Goal: Task Accomplishment & Management: Complete application form

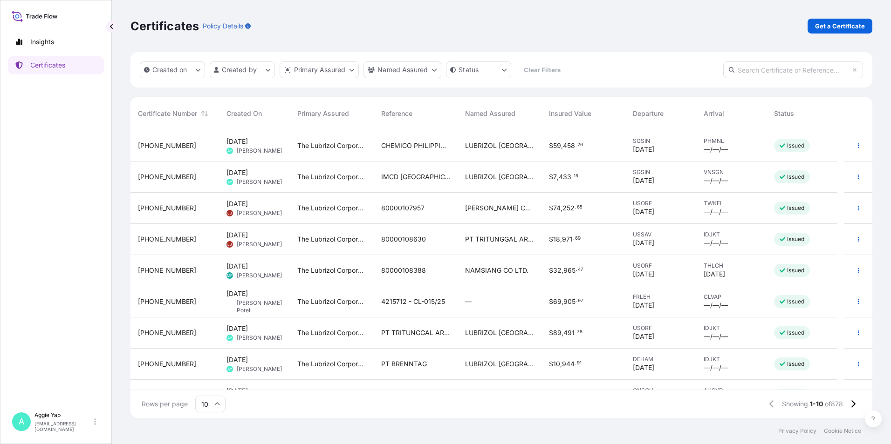
scroll to position [286, 735]
click at [839, 28] on p "Get a Certificate" at bounding box center [840, 25] width 50 height 9
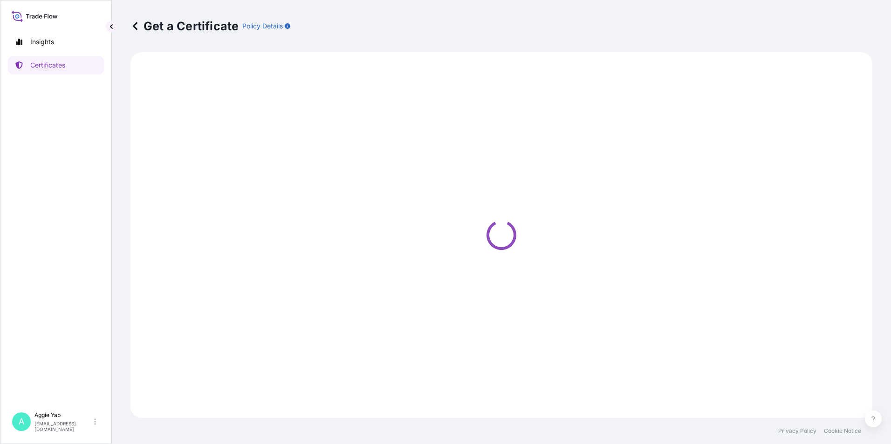
select select "Barge"
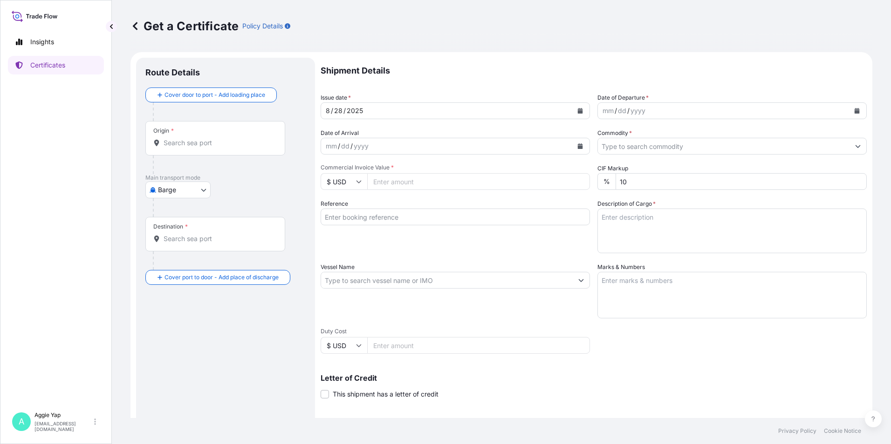
click at [191, 149] on div "Origin *" at bounding box center [215, 138] width 140 height 34
click at [191, 148] on input "Origin *" at bounding box center [219, 142] width 110 height 9
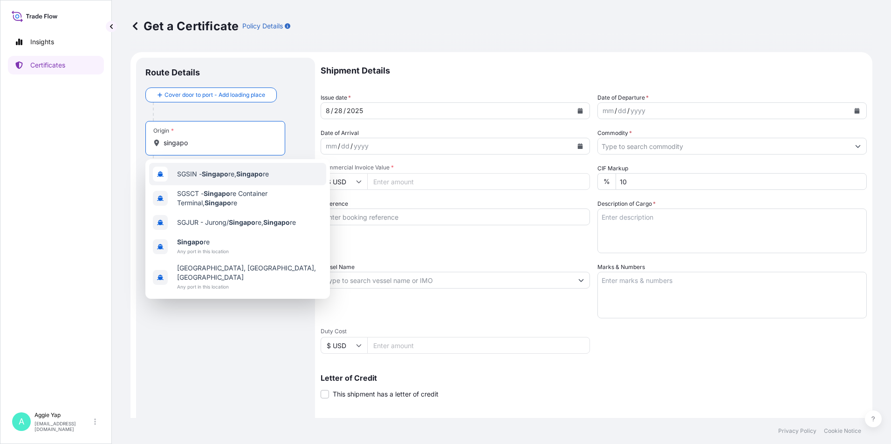
click at [229, 178] on span "SGSIN - Singapo re, Singapo re" at bounding box center [223, 174] width 92 height 9
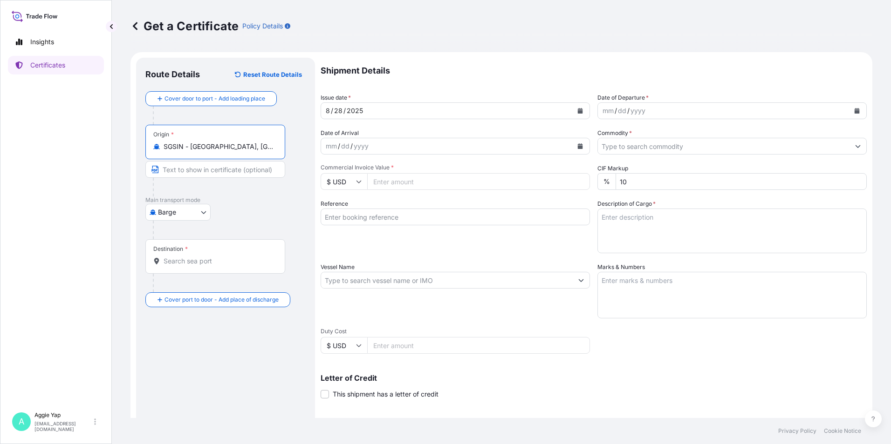
type input "SGSIN - [GEOGRAPHIC_DATA], [GEOGRAPHIC_DATA]"
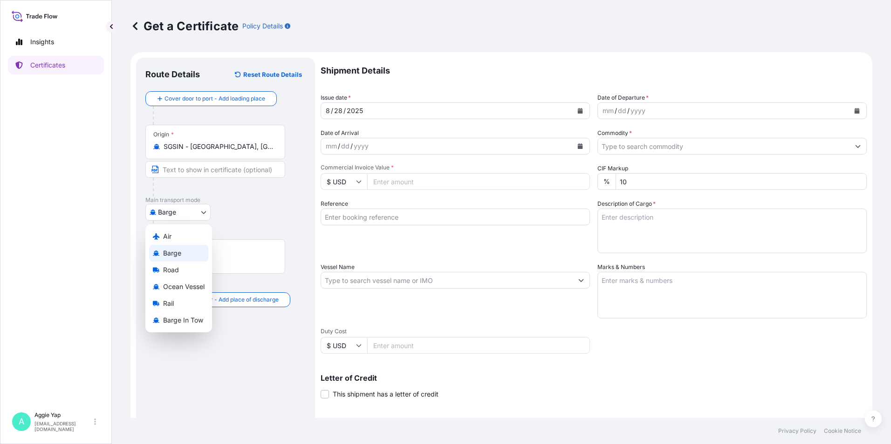
click at [188, 211] on body "10 options available. 3 options available. 0 options available. 5 options avail…" at bounding box center [445, 222] width 891 height 444
click at [172, 291] on span "Ocean Vessel" at bounding box center [183, 286] width 41 height 9
select select "Ocean Vessel"
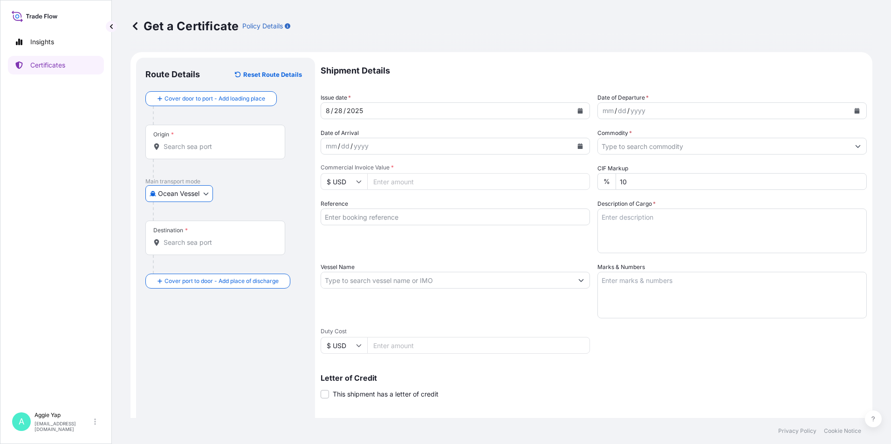
click at [219, 140] on div "Origin *" at bounding box center [215, 142] width 140 height 34
click at [219, 142] on input "Origin *" at bounding box center [219, 146] width 110 height 9
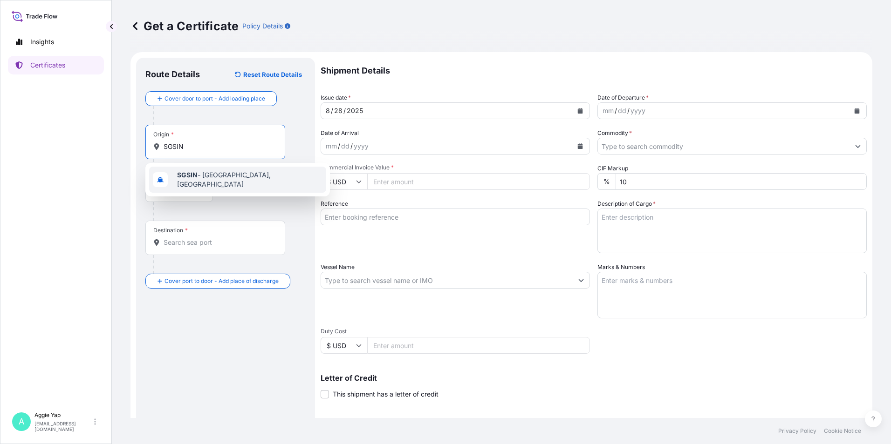
click at [257, 179] on span "SGSIN - [GEOGRAPHIC_DATA], [GEOGRAPHIC_DATA]" at bounding box center [249, 179] width 145 height 19
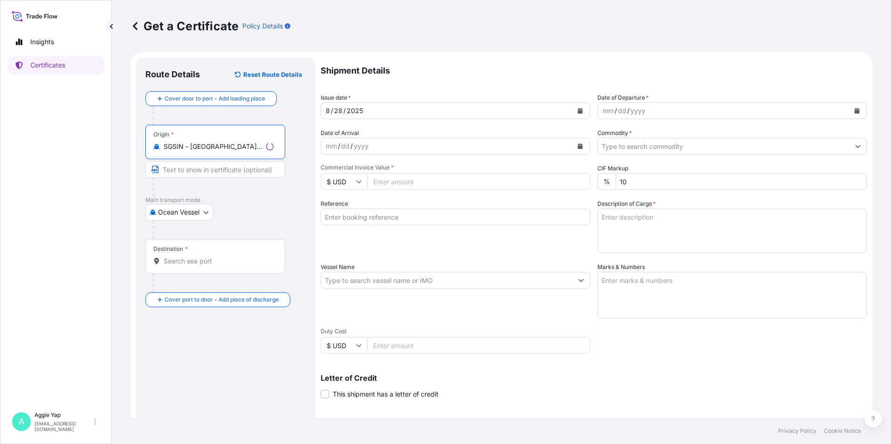
type input "SGSIN - [GEOGRAPHIC_DATA], [GEOGRAPHIC_DATA]"
click at [201, 262] on input "Destination *" at bounding box center [219, 261] width 110 height 9
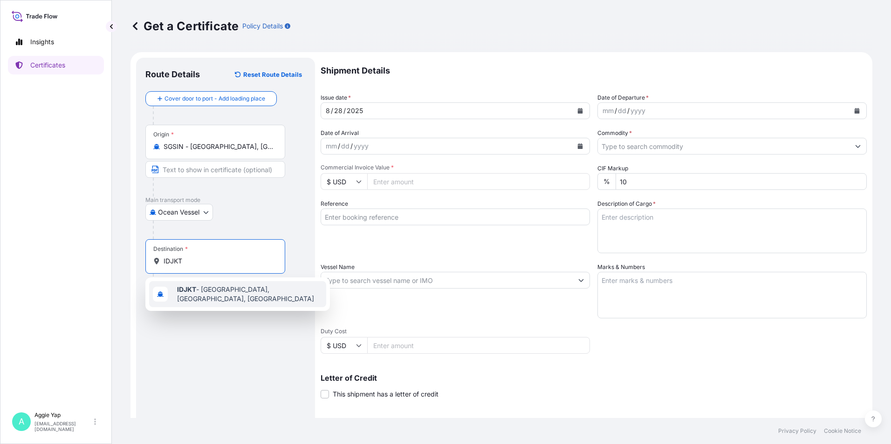
click at [208, 294] on span "IDJKT - [GEOGRAPHIC_DATA], [GEOGRAPHIC_DATA], [GEOGRAPHIC_DATA]" at bounding box center [249, 294] width 145 height 19
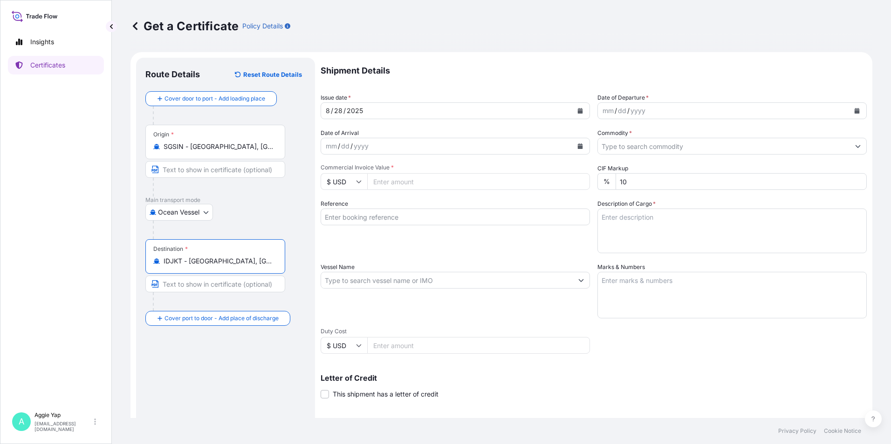
type input "IDJKT - [GEOGRAPHIC_DATA], [GEOGRAPHIC_DATA], [GEOGRAPHIC_DATA]"
click at [849, 114] on button "Calendar" at bounding box center [856, 110] width 15 height 15
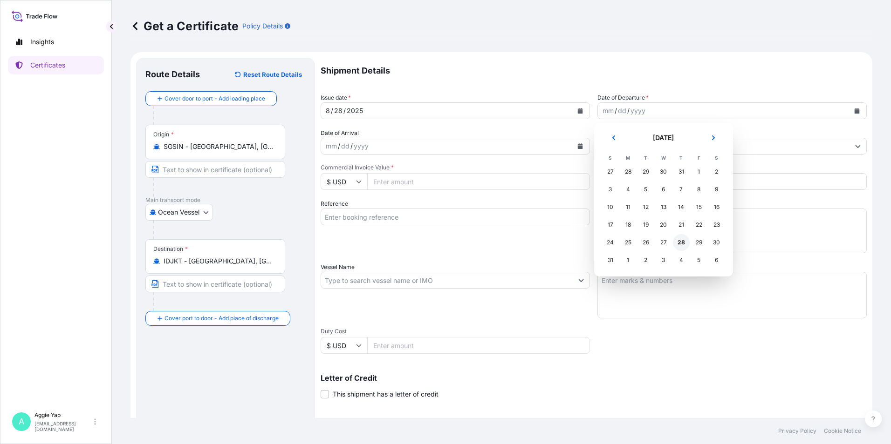
click at [681, 243] on div "28" at bounding box center [681, 242] width 17 height 17
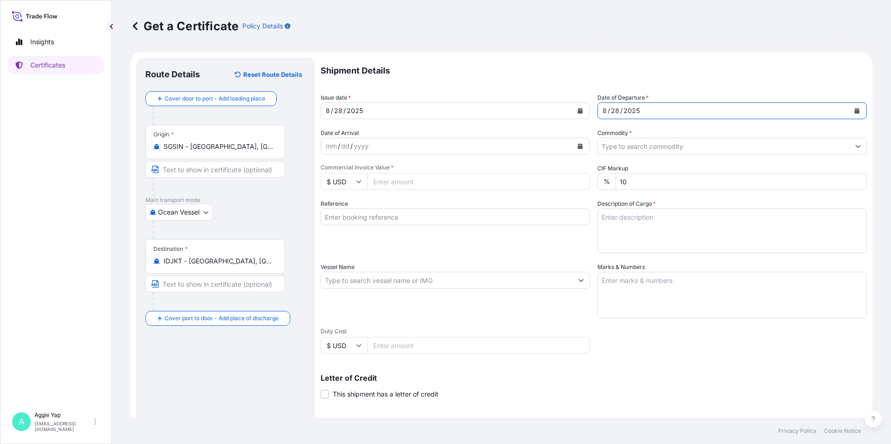
click at [645, 145] on input "Commodity *" at bounding box center [724, 146] width 252 height 17
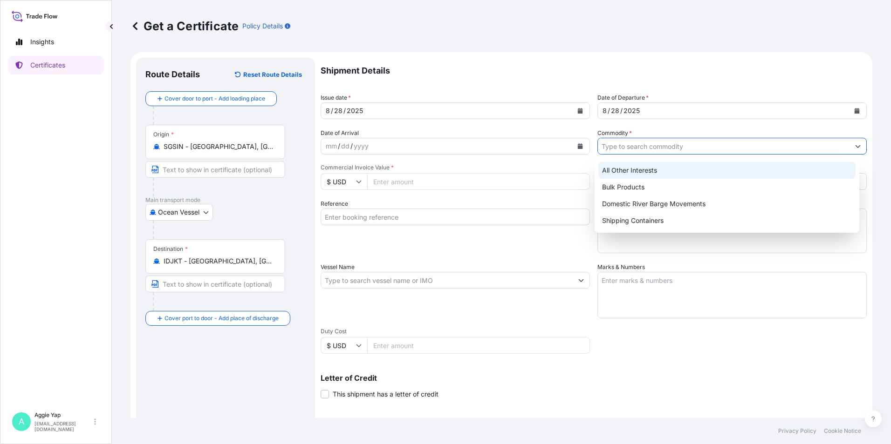
click at [634, 176] on div "All Other Interests" at bounding box center [727, 170] width 258 height 17
type input "All Other Interests"
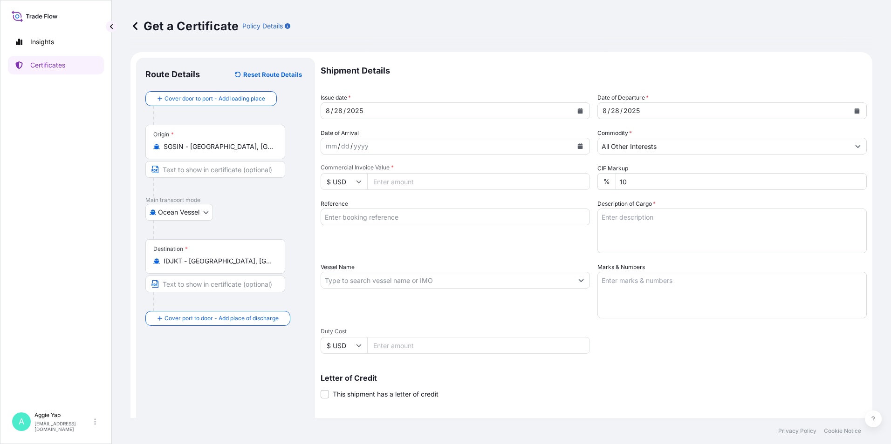
click at [413, 184] on input "Commercial Invoice Value *" at bounding box center [478, 181] width 223 height 17
type input "77320"
click at [460, 217] on input "Reference" at bounding box center [455, 217] width 269 height 17
type input "PT JX NIPPON OIL & ENERGY LUBRICANTS [GEOGRAPHIC_DATA]"
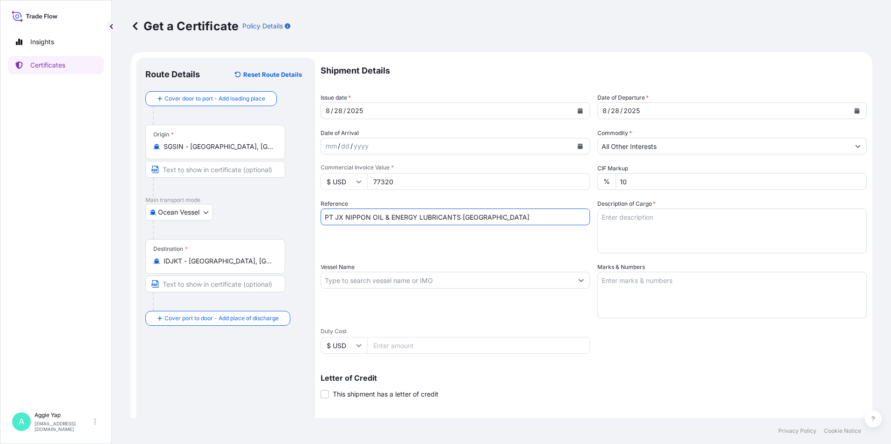
click at [491, 241] on div "Reference PT JX NIPPON OIL & ENERGY LUBRICANTS [GEOGRAPHIC_DATA]" at bounding box center [455, 226] width 269 height 54
click at [427, 283] on input "Vessel Name" at bounding box center [447, 280] width 252 height 17
click at [373, 280] on input "Vessel Name" at bounding box center [447, 280] width 252 height 17
paste input "ASTERIOS"
click at [423, 277] on input "ASTERIOS /" at bounding box center [447, 280] width 252 height 17
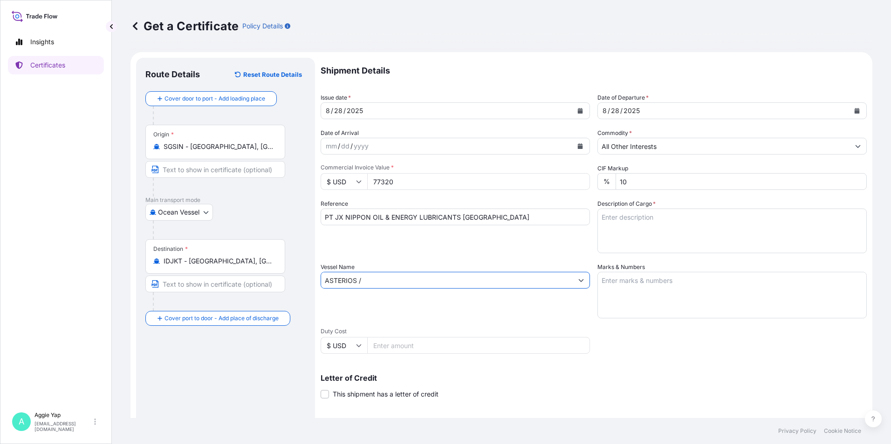
paste input "0SQ2DS1NC"
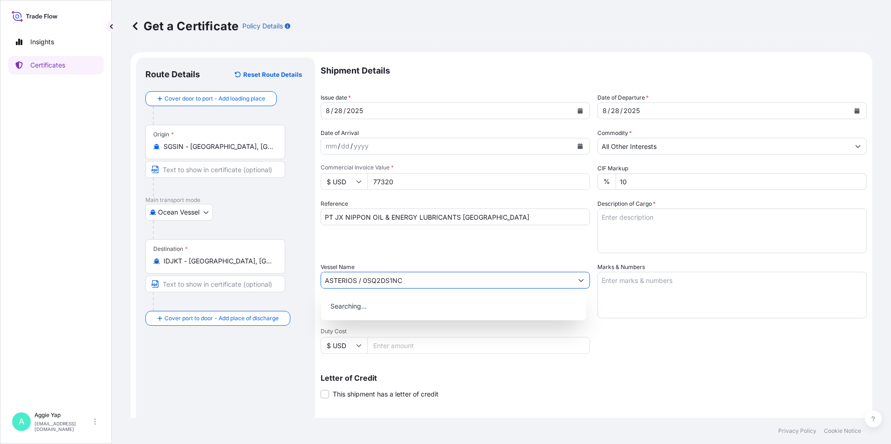
type input "ASTERIOS / 0SQ2DS1NC"
click at [649, 292] on textarea "Marks & Numbers" at bounding box center [731, 295] width 269 height 47
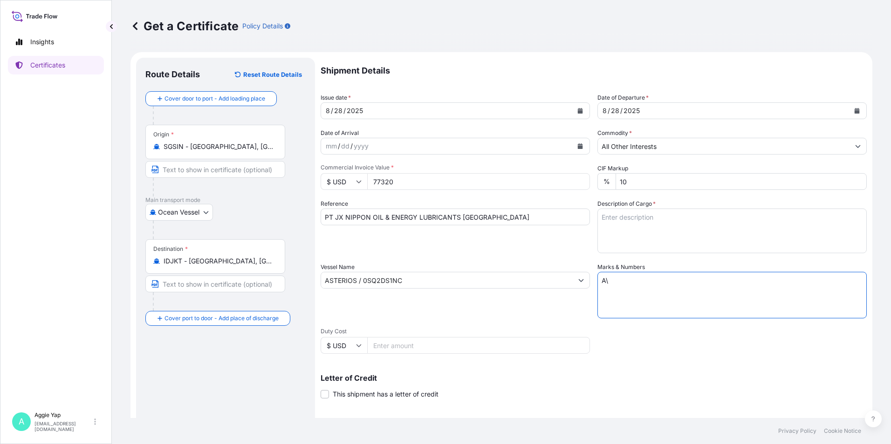
type textarea "A"
type textarea "S"
type textarea "AS PER BILL OF LADING"
drag, startPoint x: 559, startPoint y: 315, endPoint x: 570, endPoint y: 301, distance: 17.2
click at [563, 310] on div "Vessel Name ASTERIOS / 0SQ2DS1NC" at bounding box center [455, 291] width 269 height 56
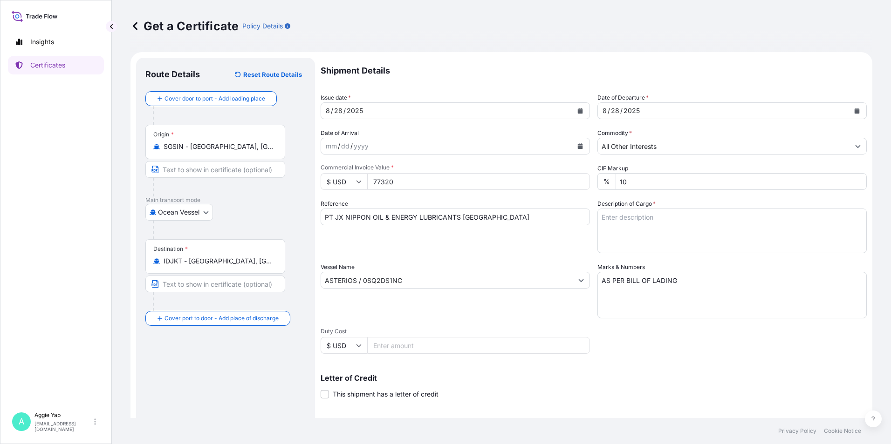
click at [645, 227] on textarea "Description of Cargo *" at bounding box center [731, 231] width 269 height 45
click at [631, 229] on textarea "TOTAL: 1 ISOTANK" at bounding box center [731, 231] width 269 height 45
paste textarea "ADDITIVES FOR LUBRICATING OIL : TZ1210 H.S. CODE: 3811.21.90 ORDER NO: PL-D-202…"
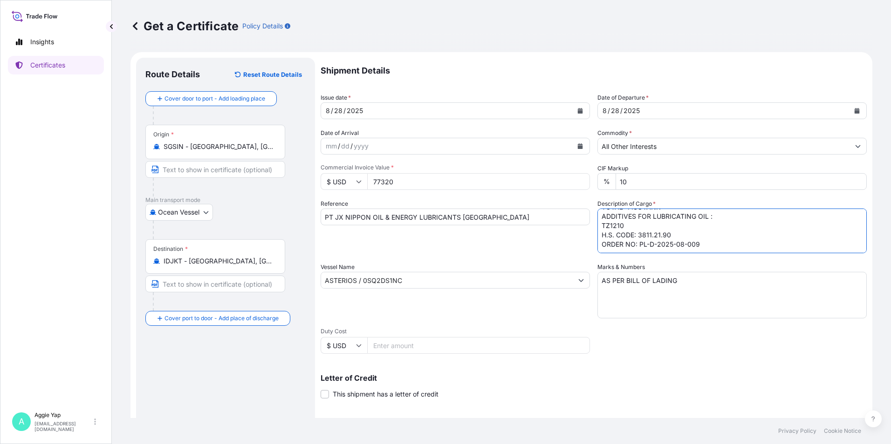
scroll to position [20, 0]
drag, startPoint x: 671, startPoint y: 230, endPoint x: 555, endPoint y: 245, distance: 116.9
click at [555, 245] on div "Shipment Details Issue date * [DATE] Date of Departure * [DATE] Date of Arrival…" at bounding box center [594, 280] width 546 height 444
drag, startPoint x: 559, startPoint y: 244, endPoint x: 574, endPoint y: 237, distance: 17.3
click at [562, 240] on div "Reference PT JX NIPPON OIL & ENERGY LUBRICANTS [GEOGRAPHIC_DATA]" at bounding box center [455, 226] width 269 height 54
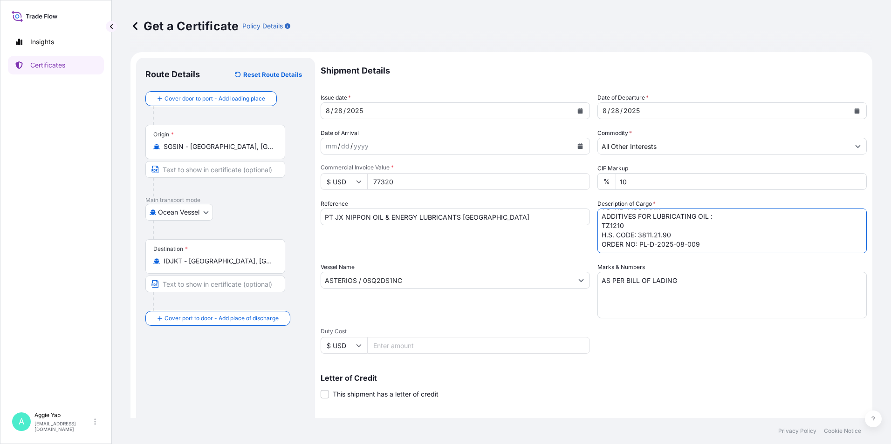
drag, startPoint x: 687, startPoint y: 226, endPoint x: 587, endPoint y: 226, distance: 99.2
click at [590, 226] on div "Shipment Details Issue date * [DATE] Date of Departure * [DATE] Date of Arrival…" at bounding box center [594, 280] width 546 height 444
type textarea "TOTAL: 1 ISOTANK ADDITIVES FOR LUBRICATING OIL: TZ1210 ORDER NO: PL-D-2025-08-0…"
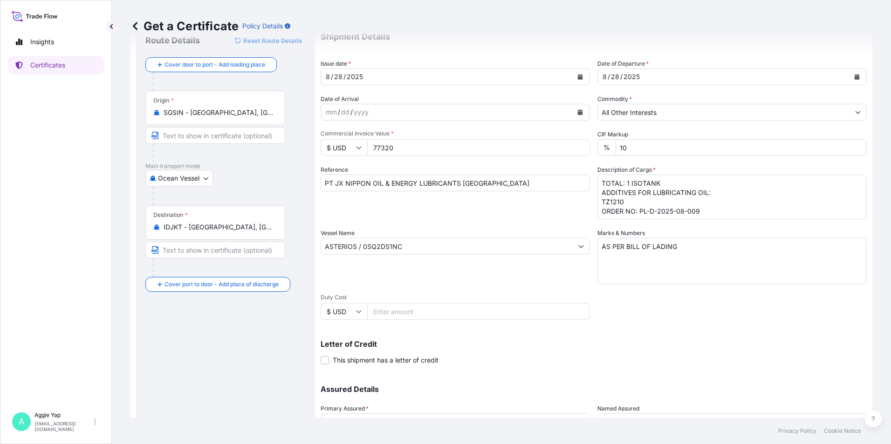
scroll to position [115, 0]
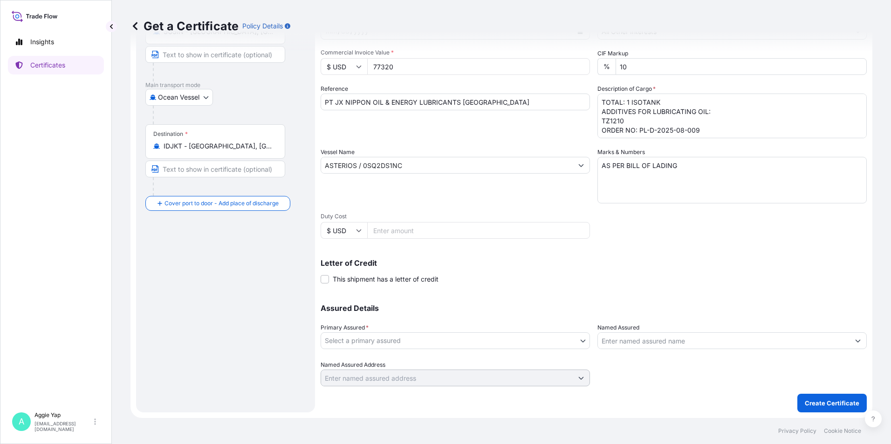
click at [396, 344] on body "Insights Certificates A [PERSON_NAME] [EMAIL_ADDRESS][DOMAIN_NAME] Get a Certif…" at bounding box center [445, 222] width 891 height 444
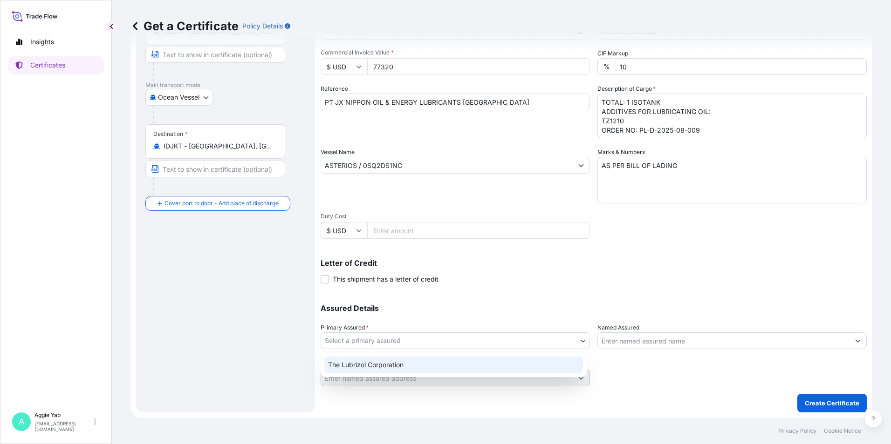
click at [372, 366] on div "The Lubrizol Corporation" at bounding box center [453, 365] width 259 height 17
select select "31566"
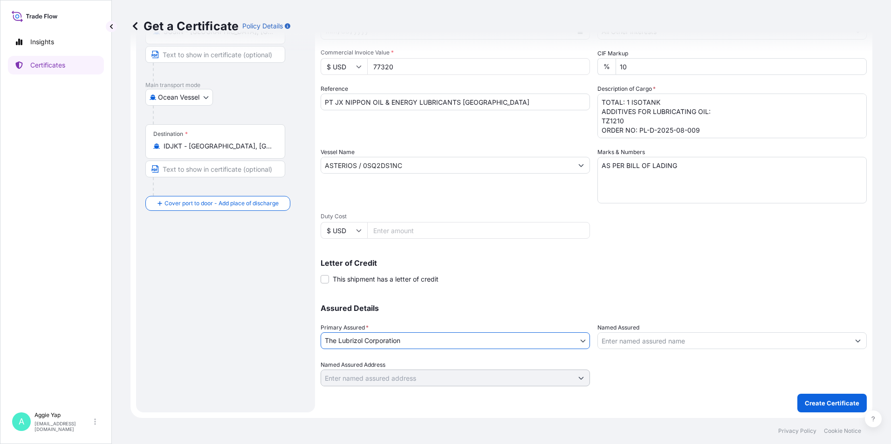
click at [691, 341] on input "Named Assured" at bounding box center [724, 341] width 252 height 17
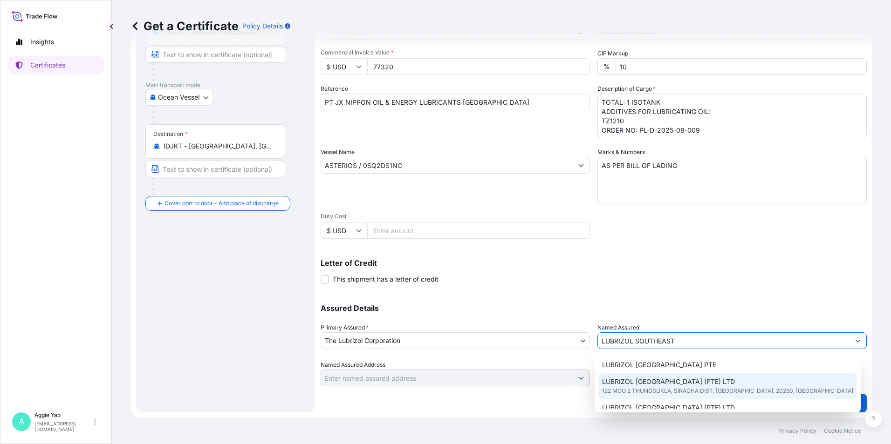
scroll to position [47, 0]
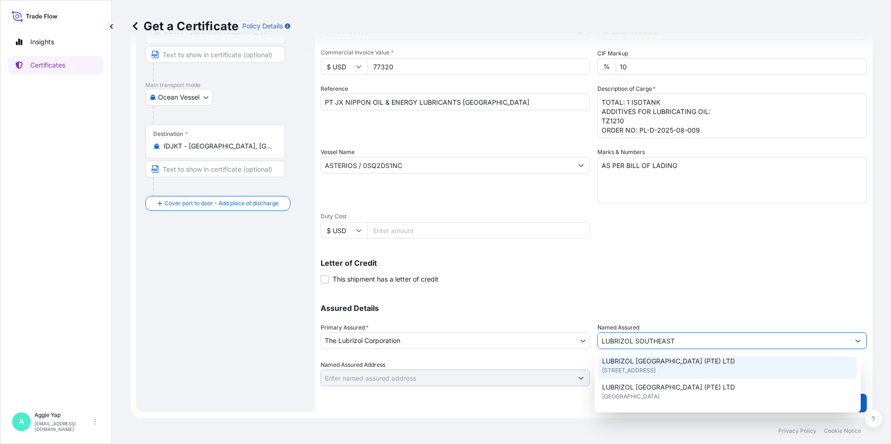
click at [667, 365] on span "LUBRIZOL [GEOGRAPHIC_DATA] (PTE) LTD" at bounding box center [668, 361] width 133 height 9
type input "LUBRIZOL [GEOGRAPHIC_DATA] (PTE) LTD"
type input "[STREET_ADDRESS]"
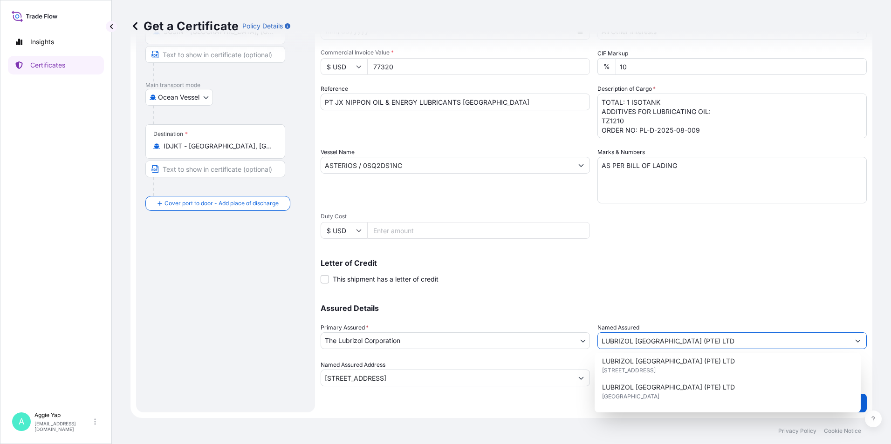
type input "LUBRIZOL [GEOGRAPHIC_DATA] (PTE) LTD"
click at [673, 286] on div "Shipment Details Issue date * [DATE] Date of Departure * [DATE] Date of Arrival…" at bounding box center [594, 165] width 546 height 444
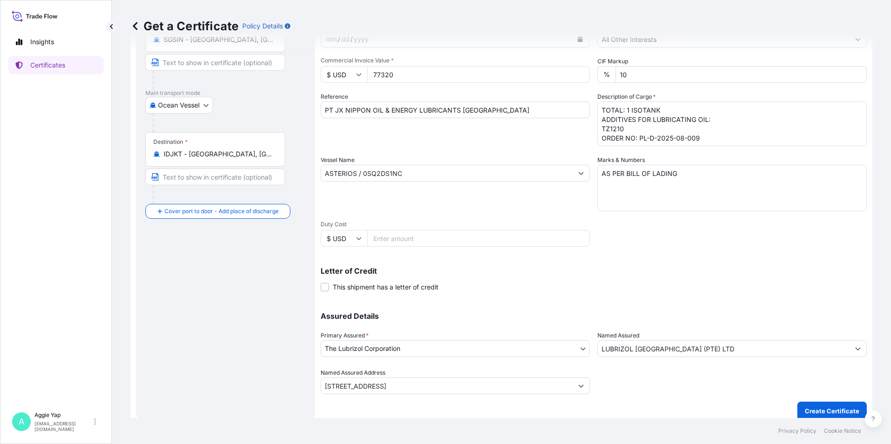
scroll to position [115, 0]
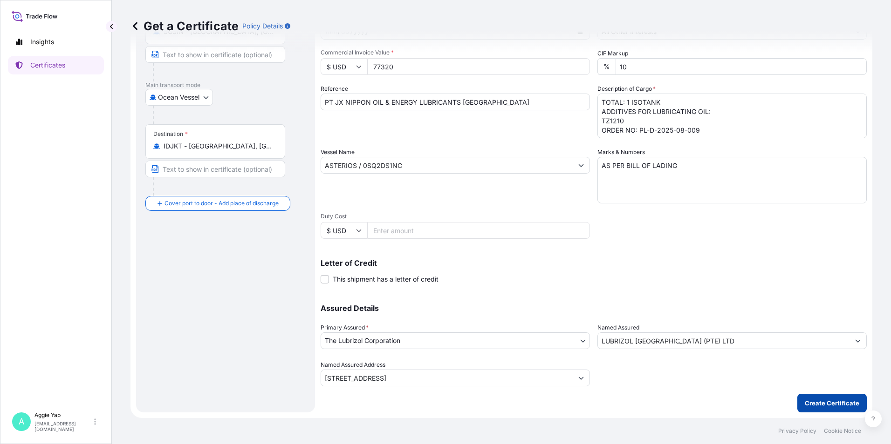
click at [816, 404] on p "Create Certificate" at bounding box center [832, 403] width 55 height 9
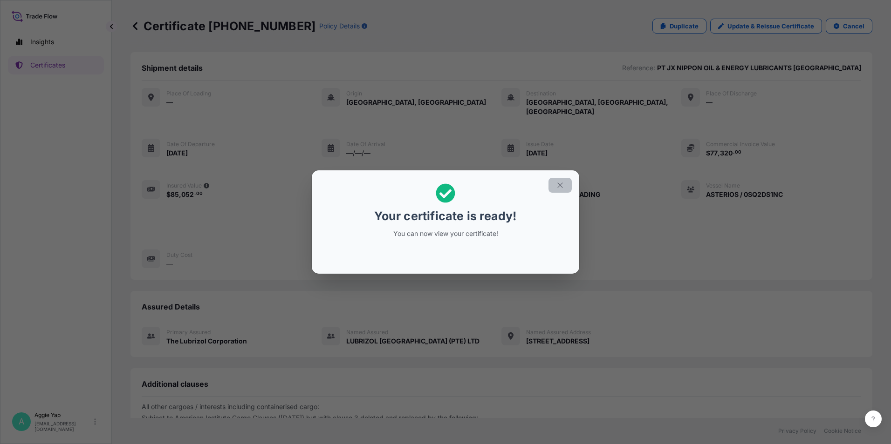
click at [560, 186] on icon "button" at bounding box center [560, 185] width 8 height 8
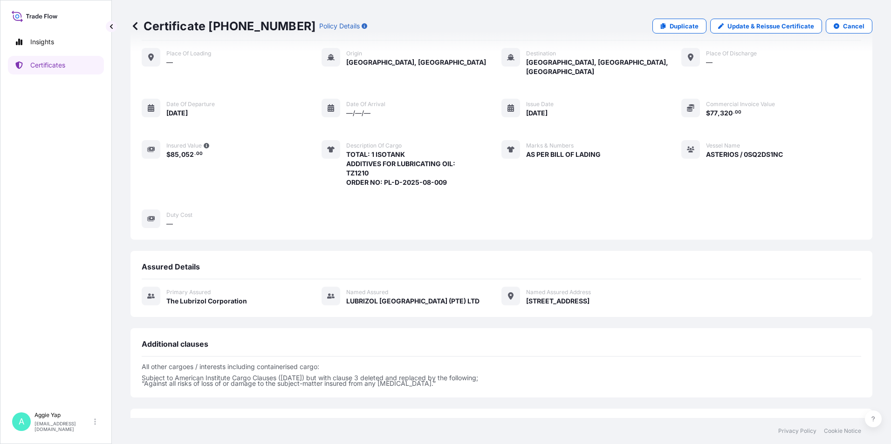
scroll to position [109, 0]
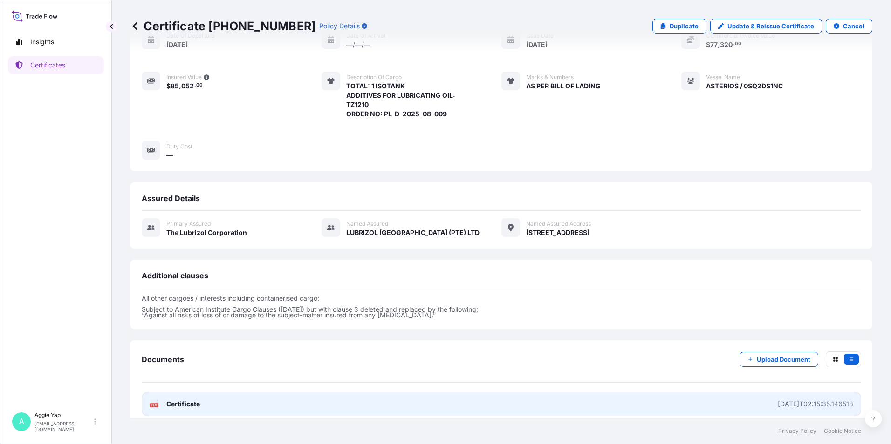
click at [244, 392] on link "PDF Certificate [DATE]T02:15:35.146513" at bounding box center [501, 404] width 719 height 24
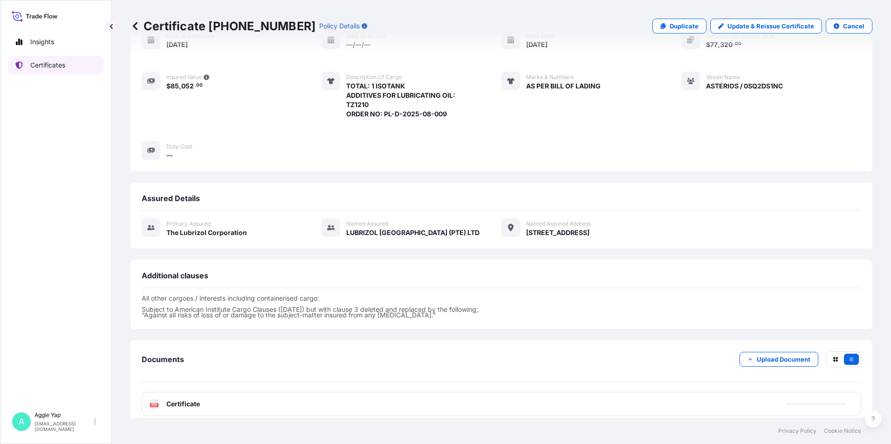
click at [36, 63] on p "Certificates" at bounding box center [47, 65] width 35 height 9
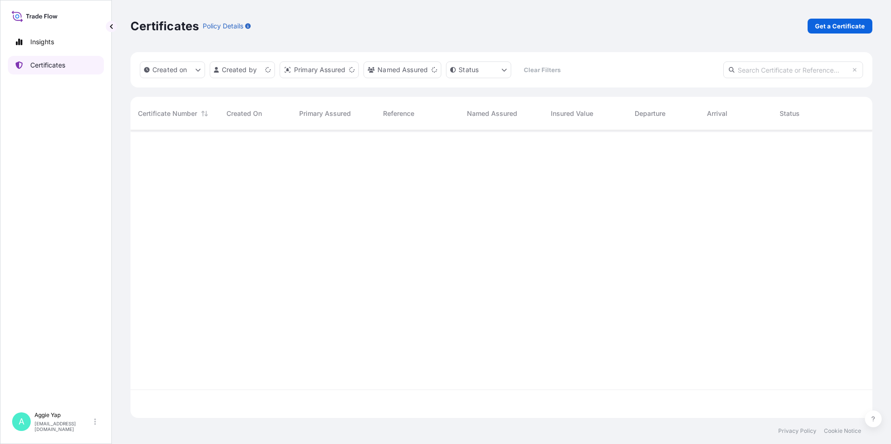
scroll to position [286, 735]
click at [832, 27] on p "Get a Certificate" at bounding box center [840, 25] width 50 height 9
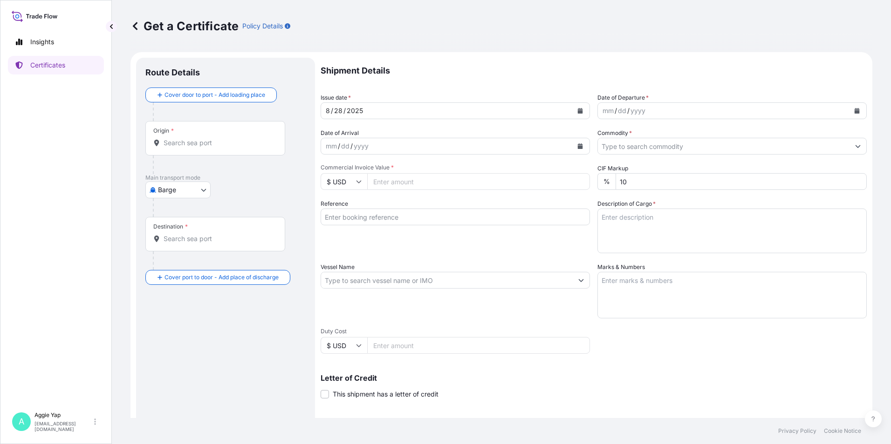
click at [162, 185] on body "Insights Certificates A [PERSON_NAME] [EMAIL_ADDRESS][DOMAIN_NAME] Get a Certif…" at bounding box center [445, 222] width 891 height 444
click at [187, 267] on span "Ocean Vessel" at bounding box center [183, 264] width 41 height 9
select select "Ocean Vessel"
click at [218, 150] on input "Origin *" at bounding box center [219, 146] width 110 height 9
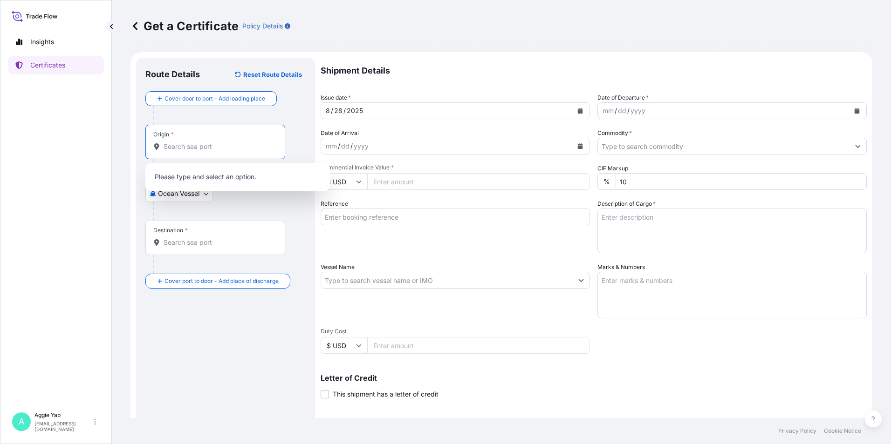
type input "D"
click at [210, 177] on span "SGSIN - [GEOGRAPHIC_DATA], [GEOGRAPHIC_DATA]" at bounding box center [249, 179] width 145 height 19
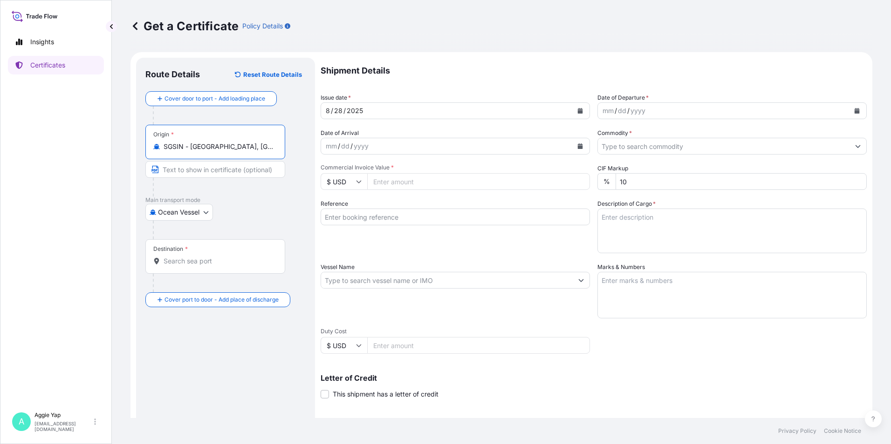
type input "SGSIN - [GEOGRAPHIC_DATA], [GEOGRAPHIC_DATA]"
click at [193, 255] on div "Destination *" at bounding box center [215, 256] width 140 height 34
click at [193, 257] on input "Destination *" at bounding box center [219, 261] width 110 height 9
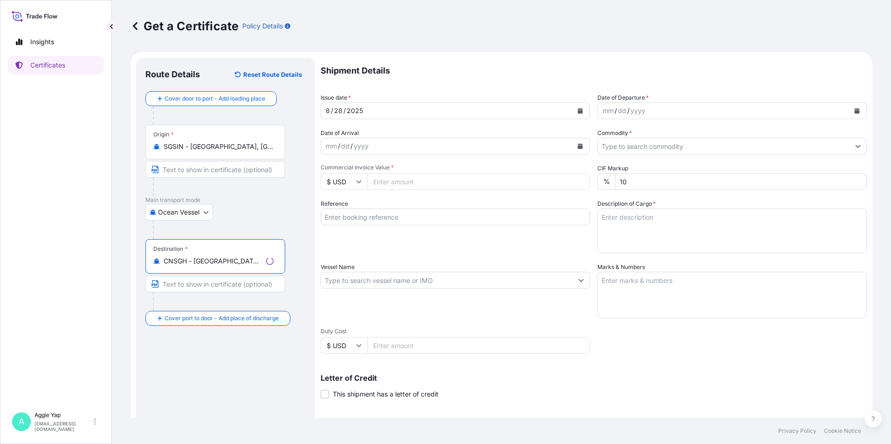
type input "CNSGH - [GEOGRAPHIC_DATA], [GEOGRAPHIC_DATA]"
click at [578, 113] on icon "Calendar" at bounding box center [580, 111] width 5 height 6
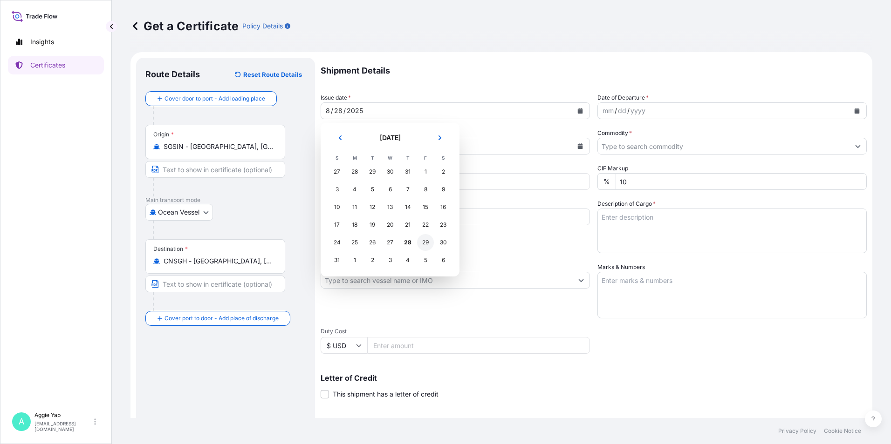
click at [425, 241] on div "29" at bounding box center [425, 242] width 17 height 17
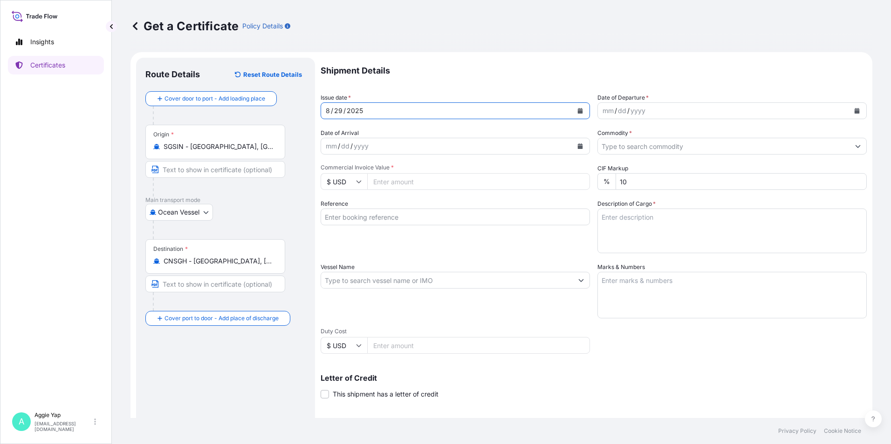
click at [854, 112] on icon "Calendar" at bounding box center [857, 111] width 6 height 6
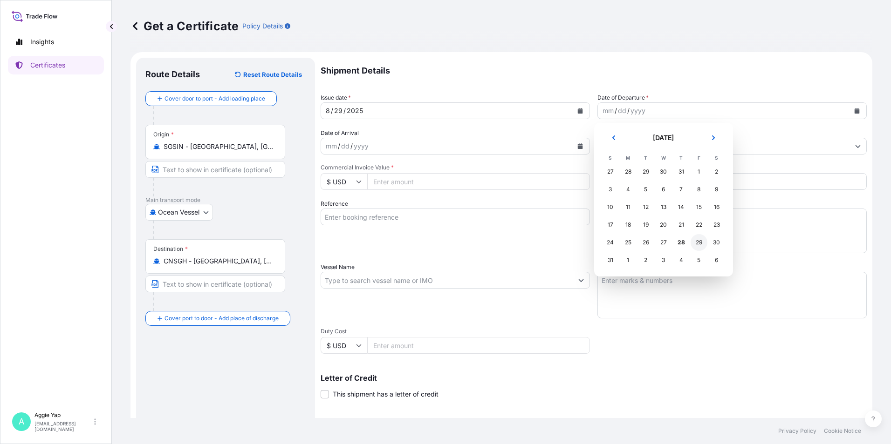
click at [697, 240] on div "29" at bounding box center [698, 242] width 17 height 17
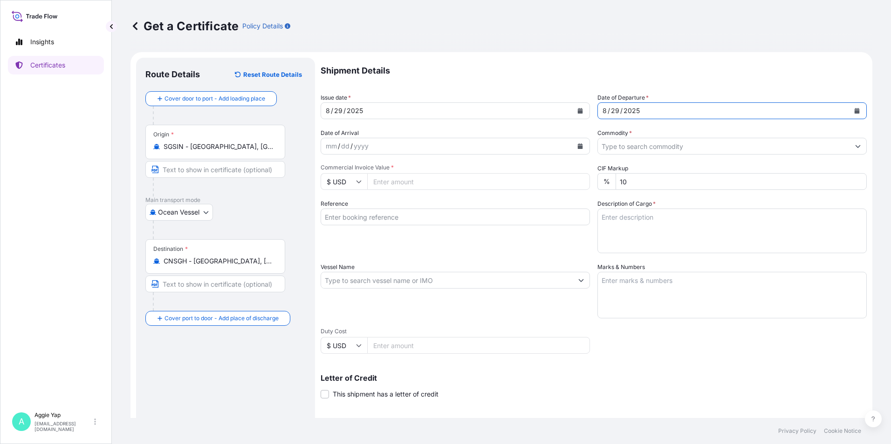
click at [649, 148] on input "Commodity *" at bounding box center [724, 146] width 252 height 17
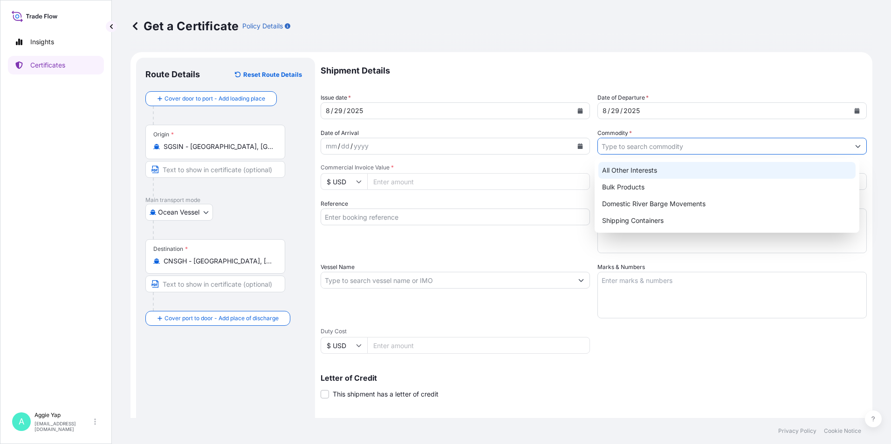
click at [612, 173] on div "All Other Interests" at bounding box center [727, 170] width 258 height 17
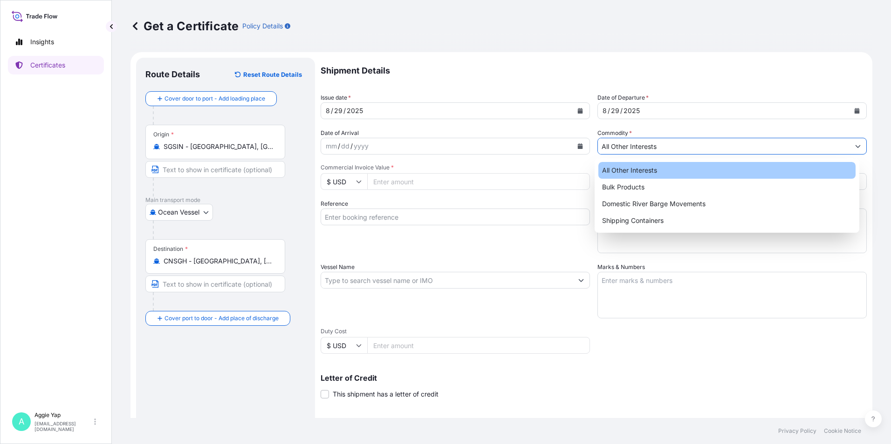
type input "All Other Interests"
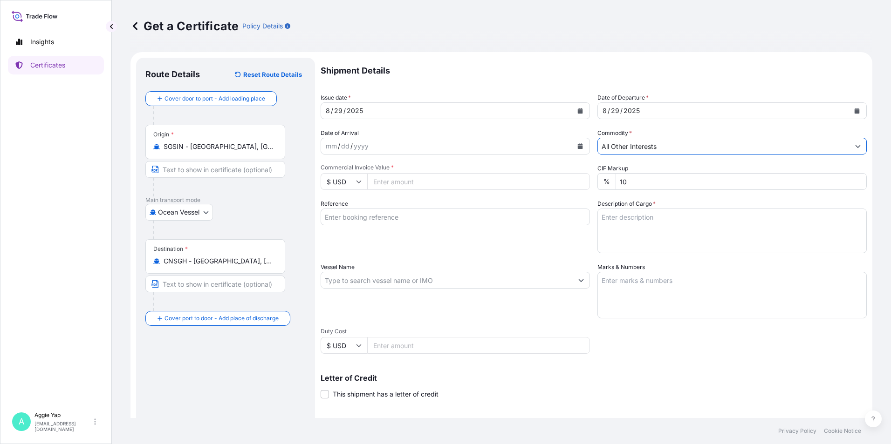
click at [444, 181] on input "Commercial Invoice Value *" at bounding box center [478, 181] width 223 height 17
type input "10762.62"
click at [439, 220] on input "Reference" at bounding box center [455, 217] width 269 height 17
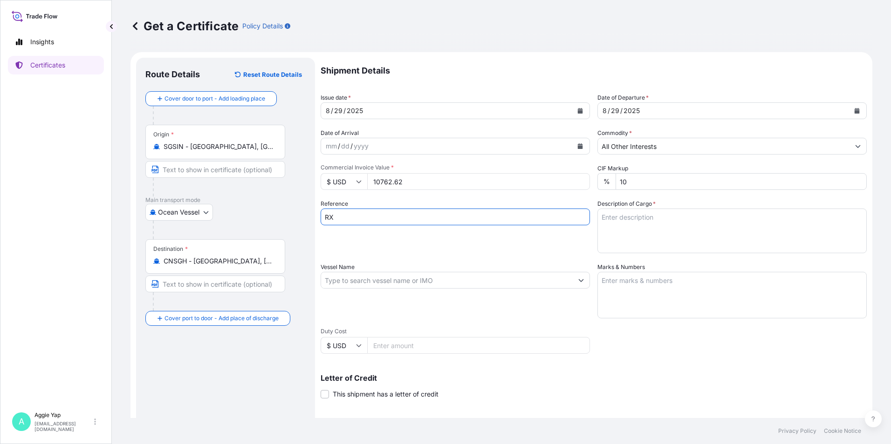
type input "R"
type input "EXXONMOBIL TAICANG"
click at [411, 275] on input "Vessel Name" at bounding box center [447, 280] width 252 height 17
click at [353, 280] on input "Vessel Name" at bounding box center [447, 280] width 252 height 17
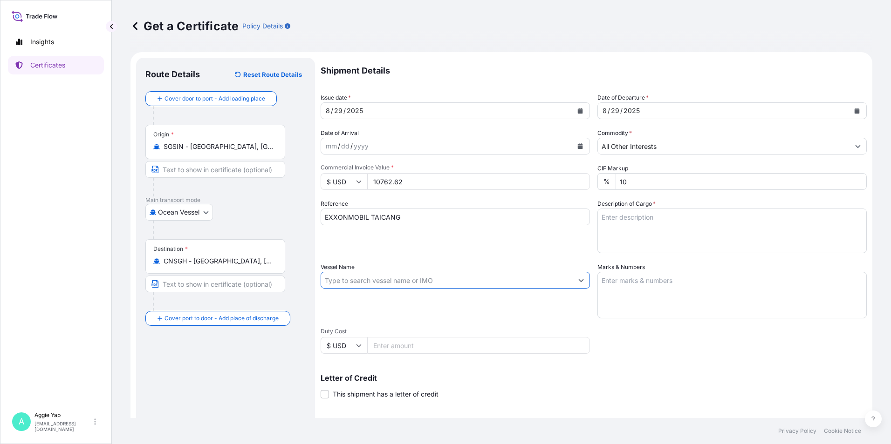
paste input "SEASPAN SYDNEY /0012E"
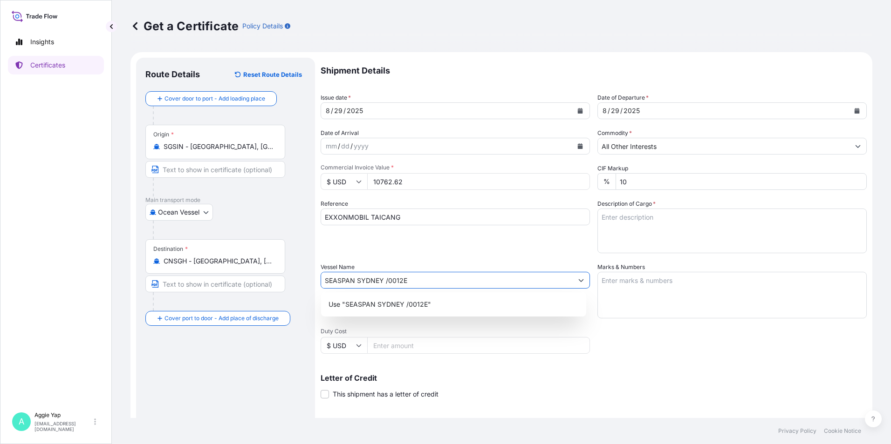
click at [387, 280] on input "SEASPAN SYDNEY /0012E" at bounding box center [447, 280] width 252 height 17
type input "SEASPAN SYDNEY / 0012E"
click at [701, 302] on textarea "Marks & Numbers" at bounding box center [731, 295] width 269 height 47
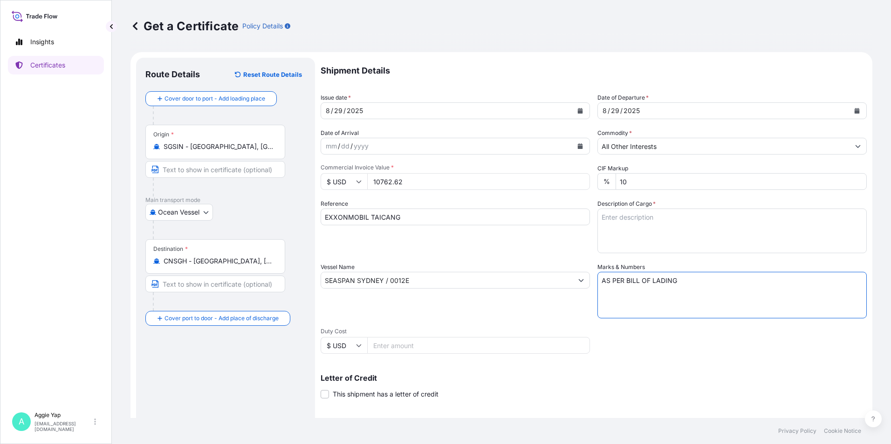
type textarea "AS PER BILL OF LADING"
click at [711, 236] on textarea "Description of Cargo *" at bounding box center [731, 231] width 269 height 45
click at [685, 236] on textarea "Description of Cargo *" at bounding box center [731, 231] width 269 height 45
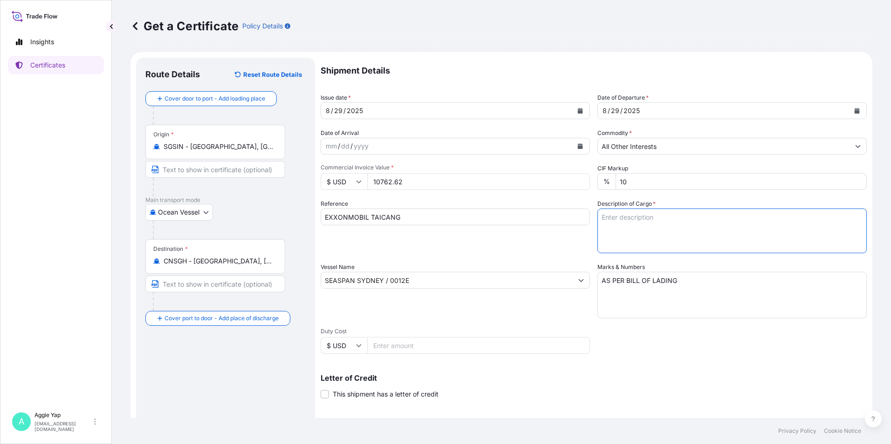
paste textarea "ADDITIVES FOR LUBRICATING OIL: STOCK 1608 PO: 4411091398"
click at [597, 217] on textarea "ADDITIVES FOR LUBRICATING OIL: STOCK 1608 PO: 4411091398" at bounding box center [731, 231] width 269 height 45
type textarea "TOTAL: 4 DRUMS ADDITIVES FOR LUBRICATING OIL: STOCK 1608 PO: 4411091398"
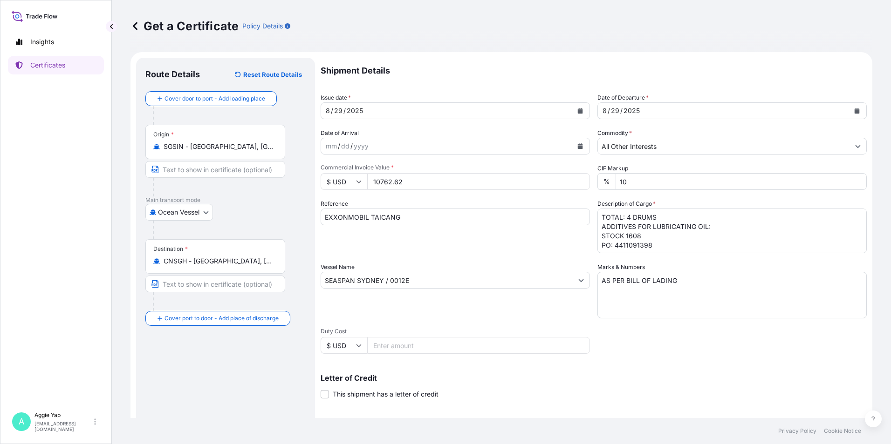
click at [635, 347] on div "Shipment Details Issue date * [DATE] Date of Departure * [DATE] Date of Arrival…" at bounding box center [594, 280] width 546 height 444
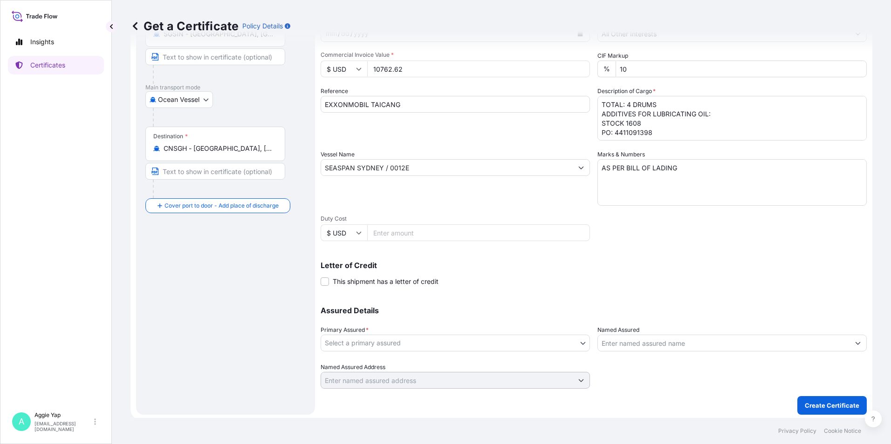
scroll to position [115, 0]
click at [418, 336] on body "Insights Certificates A [PERSON_NAME] [EMAIL_ADDRESS][DOMAIN_NAME] Get a Certif…" at bounding box center [445, 222] width 891 height 444
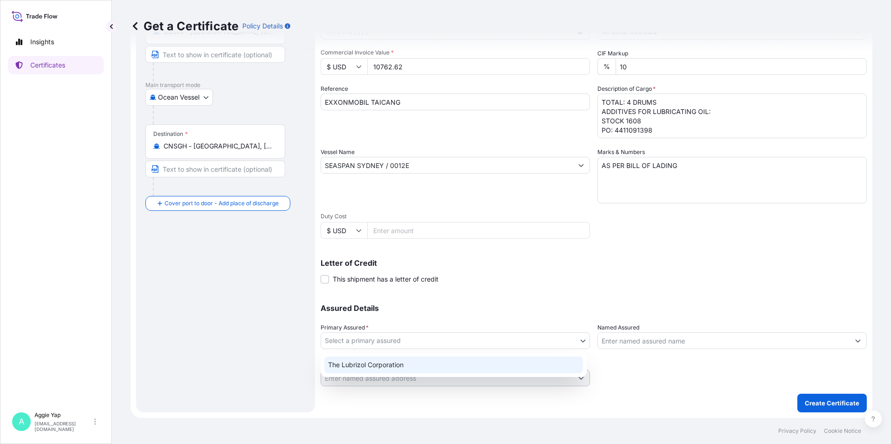
click at [386, 365] on div "The Lubrizol Corporation" at bounding box center [453, 365] width 259 height 17
select select "31566"
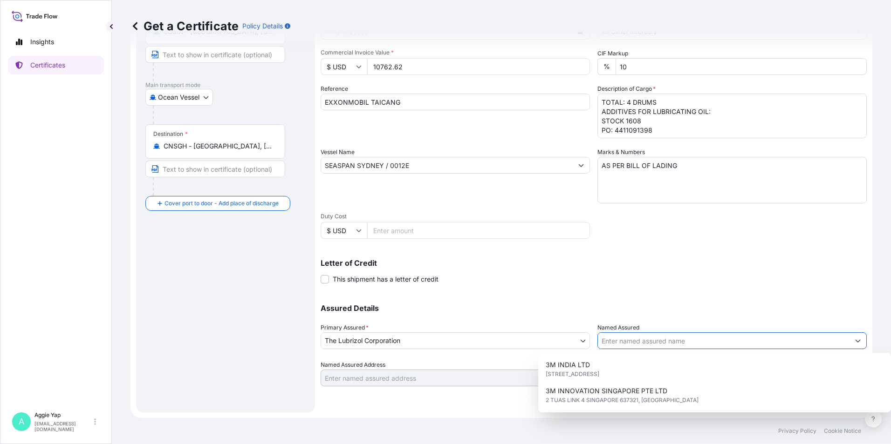
click at [651, 346] on input "Named Assured" at bounding box center [724, 341] width 252 height 17
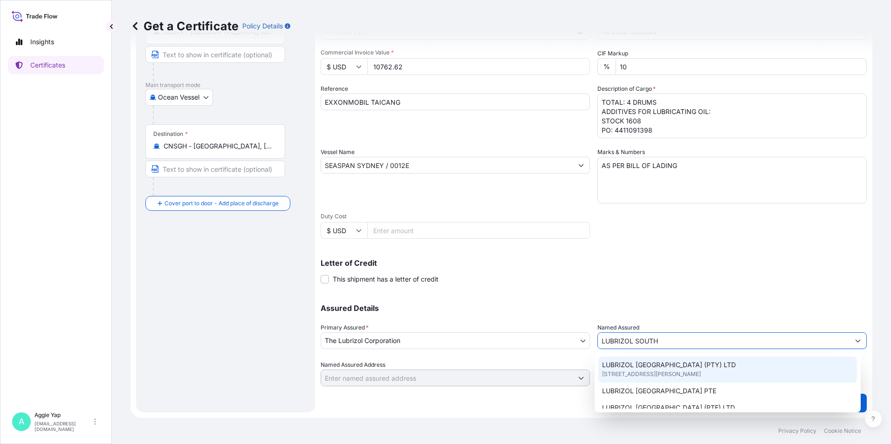
scroll to position [47, 0]
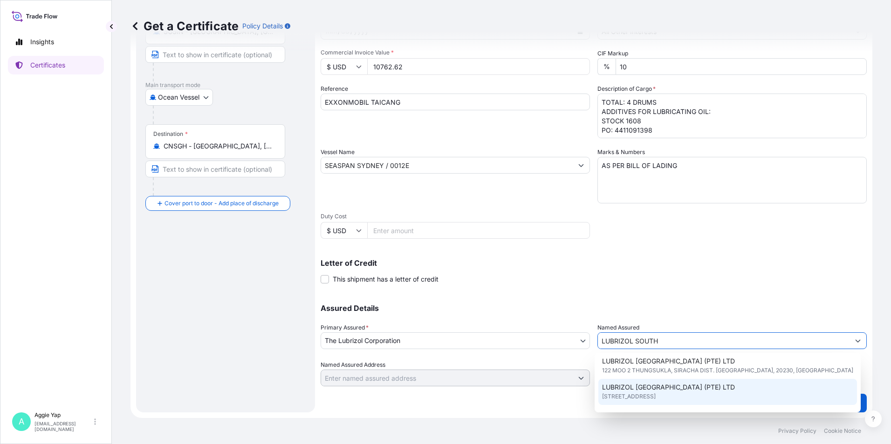
click at [642, 389] on span "LUBRIZOL [GEOGRAPHIC_DATA] (PTE) LTD" at bounding box center [668, 387] width 133 height 9
type input "LUBRIZOL [GEOGRAPHIC_DATA] (PTE) LTD"
type input "[STREET_ADDRESS]"
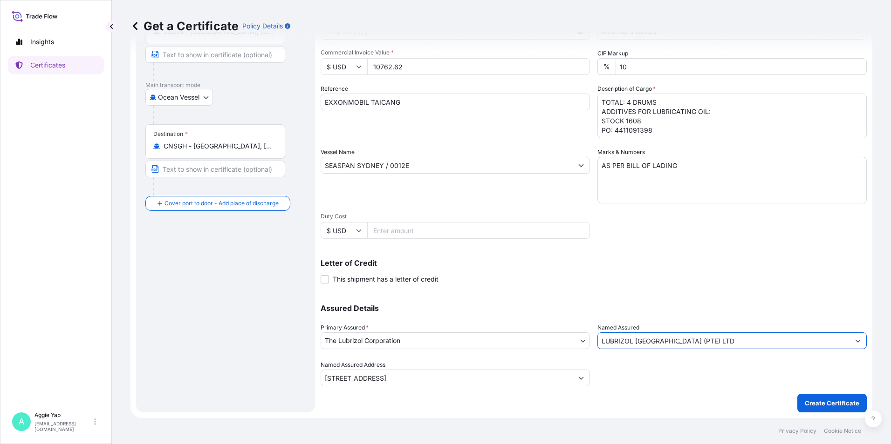
type input "LUBRIZOL [GEOGRAPHIC_DATA] (PTE) LTD"
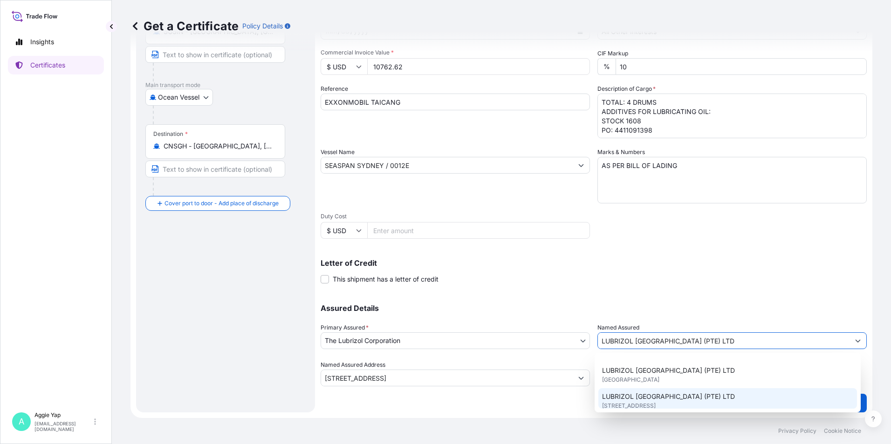
click at [675, 395] on span "LUBRIZOL [GEOGRAPHIC_DATA] (PTE) LTD" at bounding box center [668, 396] width 133 height 9
type input "44 TANJONG PENJURU"
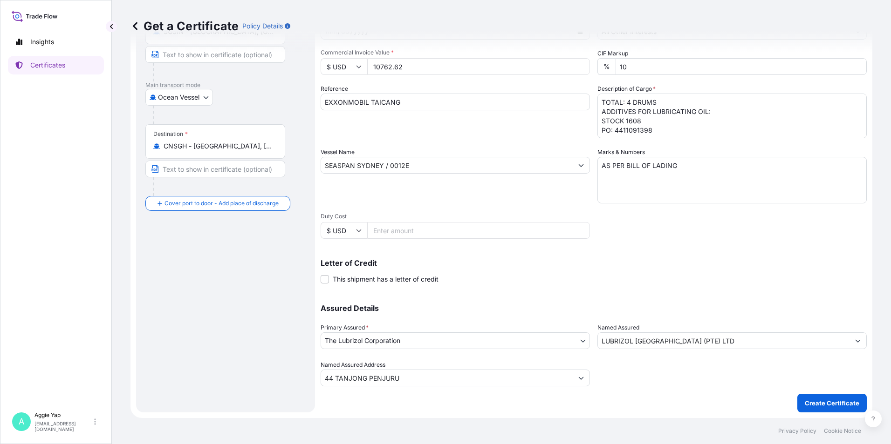
click at [659, 277] on div "Letter of Credit This shipment has a letter of credit Letter of credit * Letter…" at bounding box center [594, 271] width 546 height 25
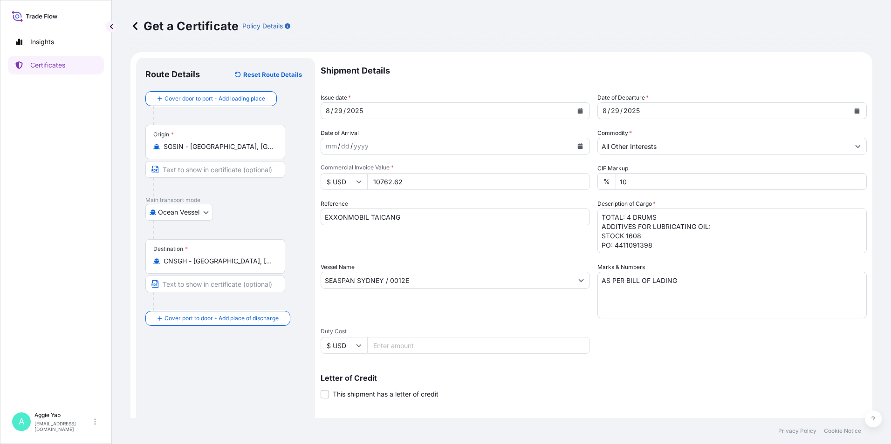
scroll to position [115, 0]
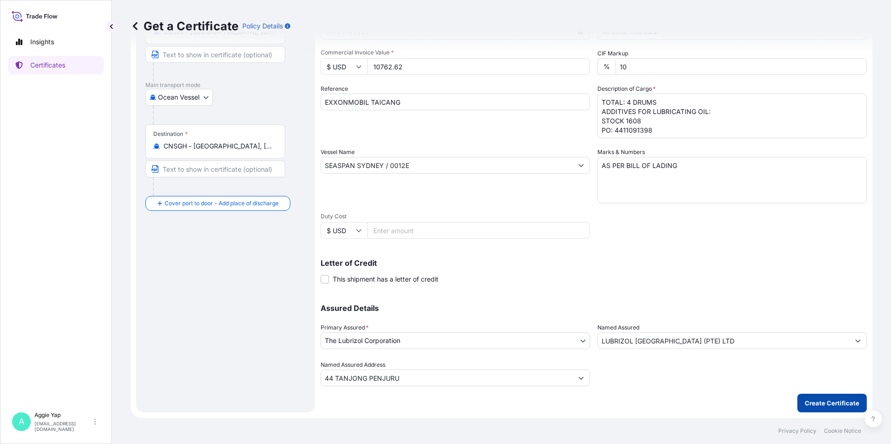
click at [813, 408] on p "Create Certificate" at bounding box center [832, 403] width 55 height 9
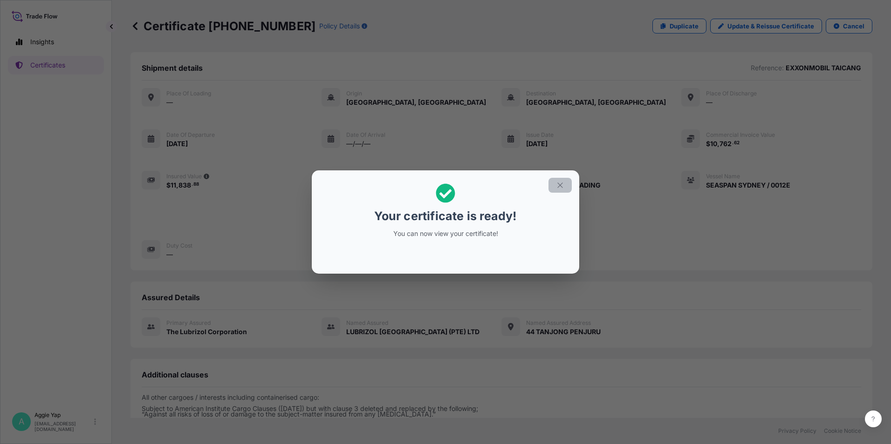
click at [559, 186] on icon "button" at bounding box center [560, 185] width 8 height 8
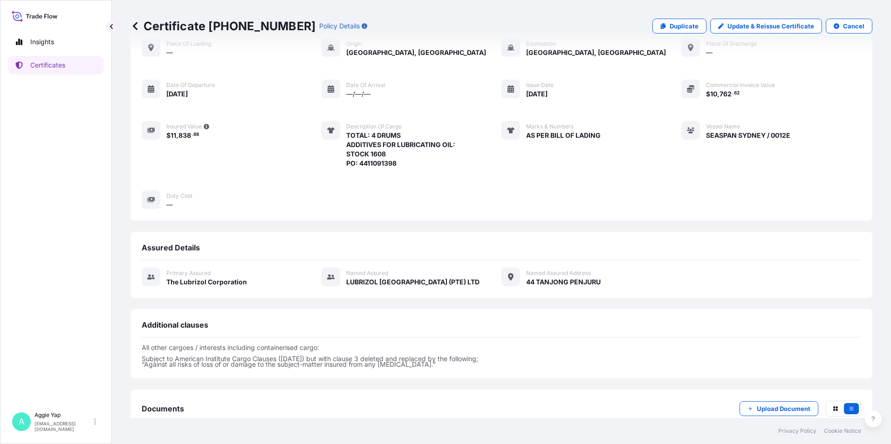
scroll to position [109, 0]
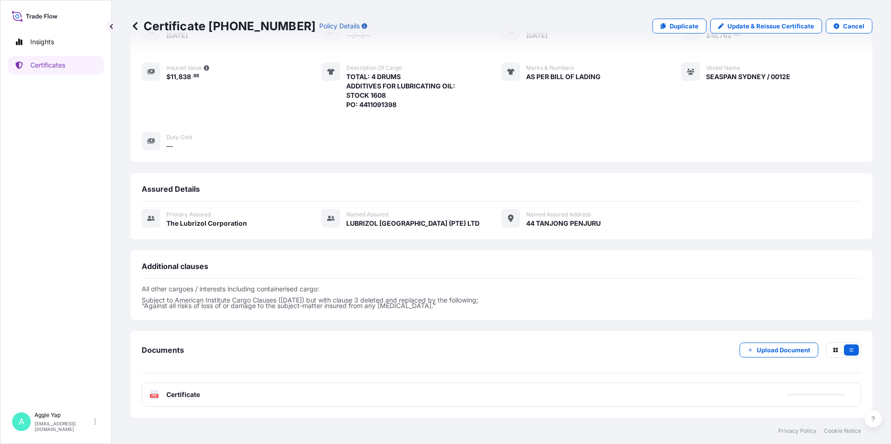
click at [202, 396] on div "PDF Certificate" at bounding box center [501, 395] width 719 height 24
click at [204, 394] on div "PDF Certificate" at bounding box center [501, 395] width 719 height 24
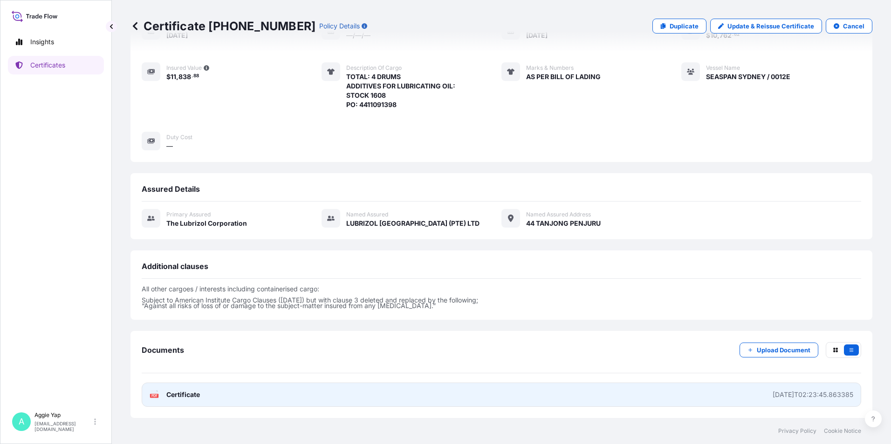
click at [207, 396] on link "PDF Certificate [DATE]T02:23:45.863385" at bounding box center [501, 395] width 719 height 24
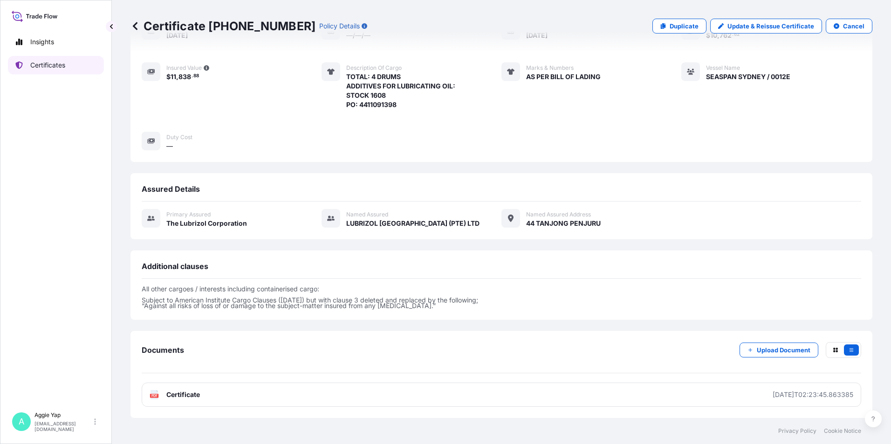
click at [69, 63] on link "Certificates" at bounding box center [56, 65] width 96 height 19
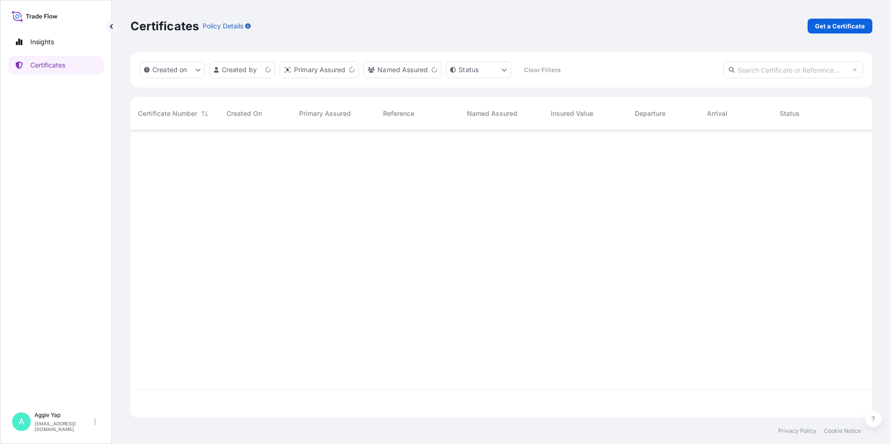
scroll to position [286, 735]
click at [819, 27] on p "Get a Certificate" at bounding box center [840, 25] width 50 height 9
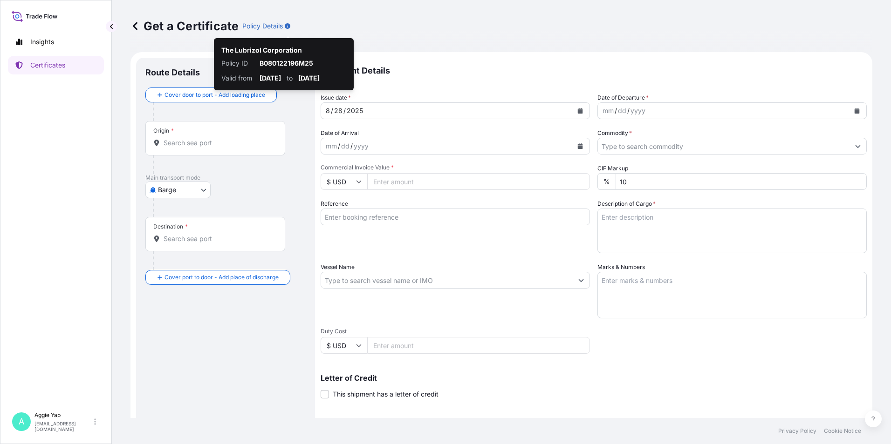
click at [162, 187] on body "Insights Certificates A [PERSON_NAME] [EMAIL_ADDRESS][DOMAIN_NAME] Get a Certif…" at bounding box center [445, 222] width 891 height 444
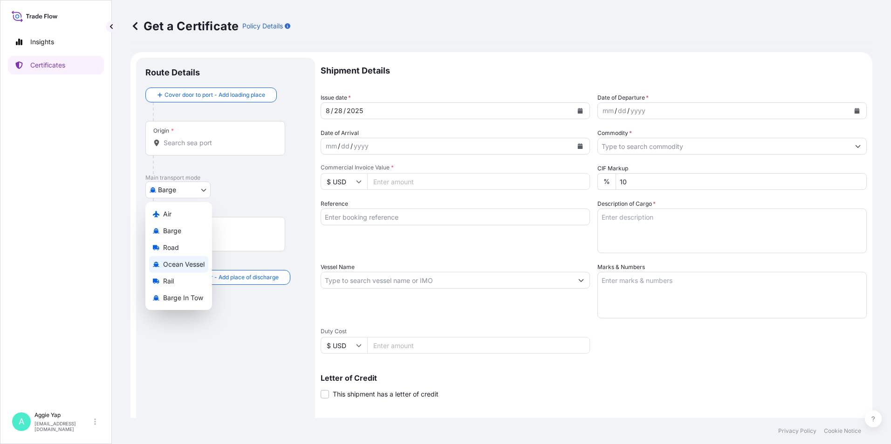
click at [184, 263] on span "Ocean Vessel" at bounding box center [183, 264] width 41 height 9
select select "Ocean Vessel"
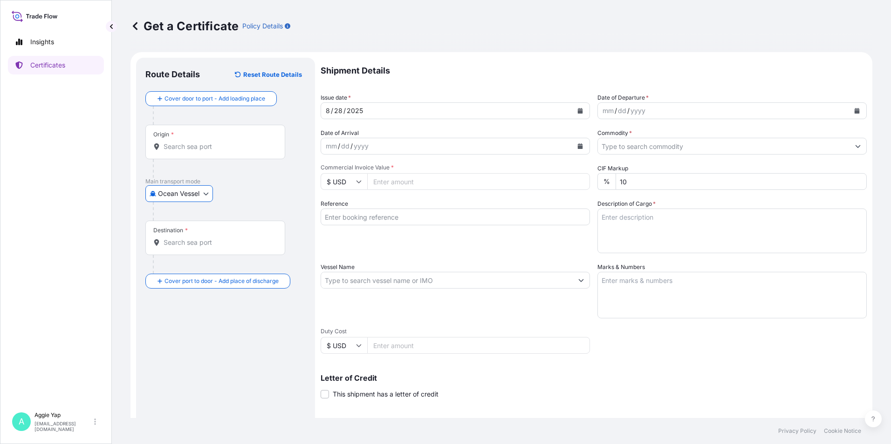
click at [216, 150] on input "Origin *" at bounding box center [219, 146] width 110 height 9
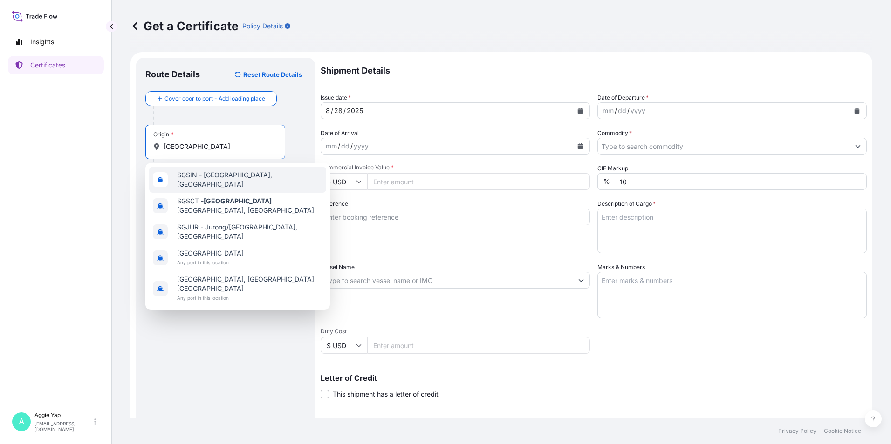
click at [241, 178] on span "SGSIN - [GEOGRAPHIC_DATA], [GEOGRAPHIC_DATA]" at bounding box center [249, 179] width 145 height 19
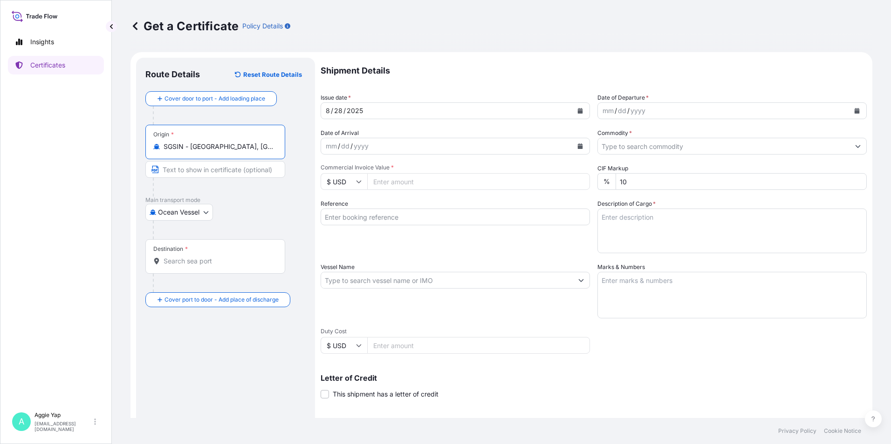
type input "SGSIN - [GEOGRAPHIC_DATA], [GEOGRAPHIC_DATA]"
click at [198, 262] on input "Destination *" at bounding box center [219, 261] width 110 height 9
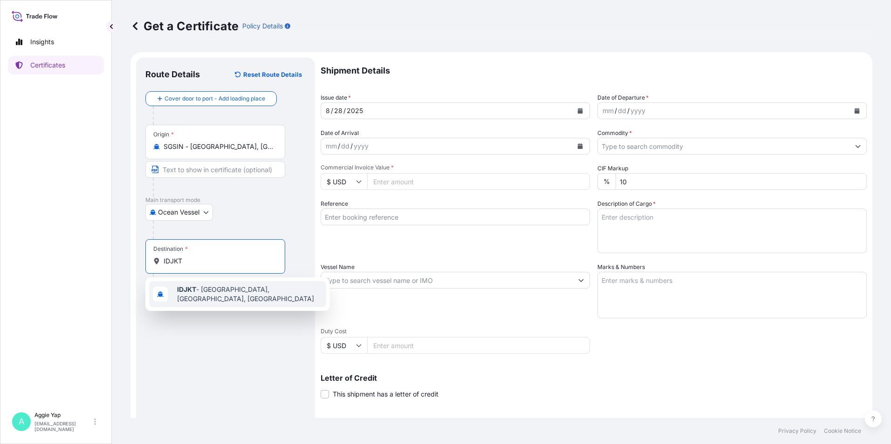
click at [218, 297] on span "IDJKT - [GEOGRAPHIC_DATA], [GEOGRAPHIC_DATA], [GEOGRAPHIC_DATA]" at bounding box center [249, 294] width 145 height 19
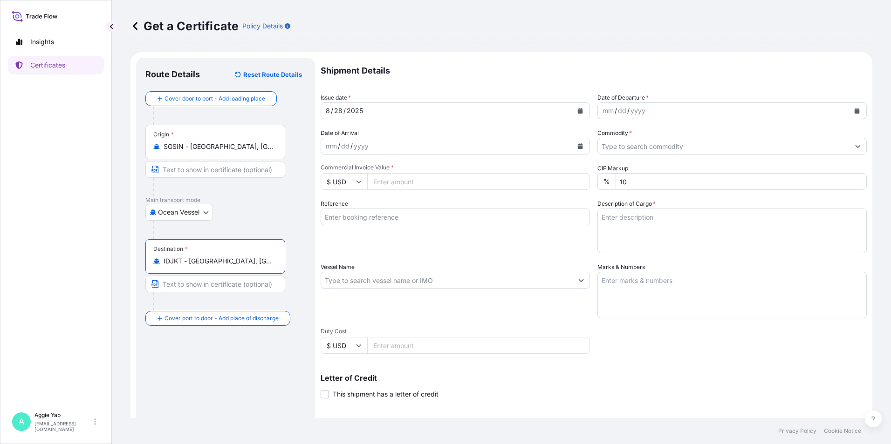
type input "IDJKT - [GEOGRAPHIC_DATA], [GEOGRAPHIC_DATA], [GEOGRAPHIC_DATA]"
click at [687, 114] on div "mm / dd / yyyy" at bounding box center [724, 110] width 252 height 17
click at [765, 114] on div "mm / dd / yyyy" at bounding box center [724, 110] width 252 height 17
click at [849, 114] on button "Calendar" at bounding box center [856, 110] width 15 height 15
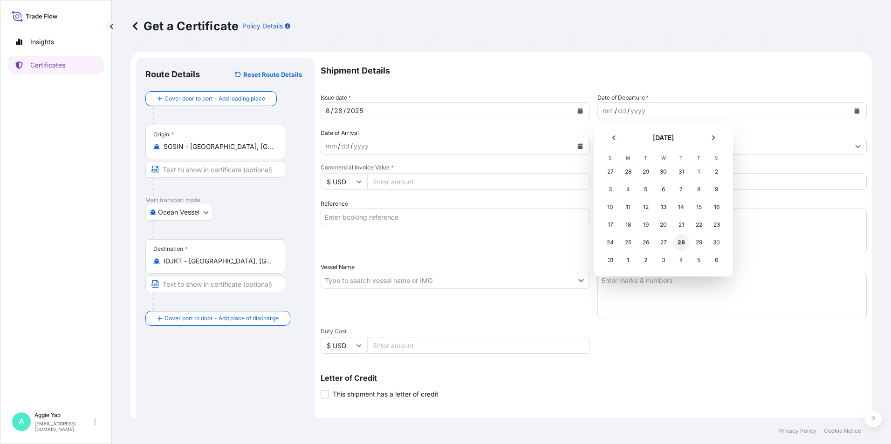
click at [675, 244] on div "28" at bounding box center [681, 242] width 17 height 17
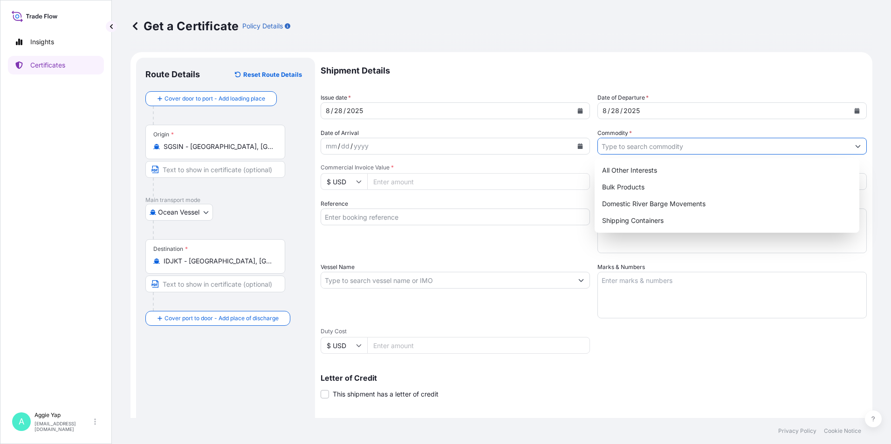
click at [635, 148] on input "Commodity *" at bounding box center [724, 146] width 252 height 17
click at [700, 179] on div "Bulk Products" at bounding box center [727, 187] width 258 height 17
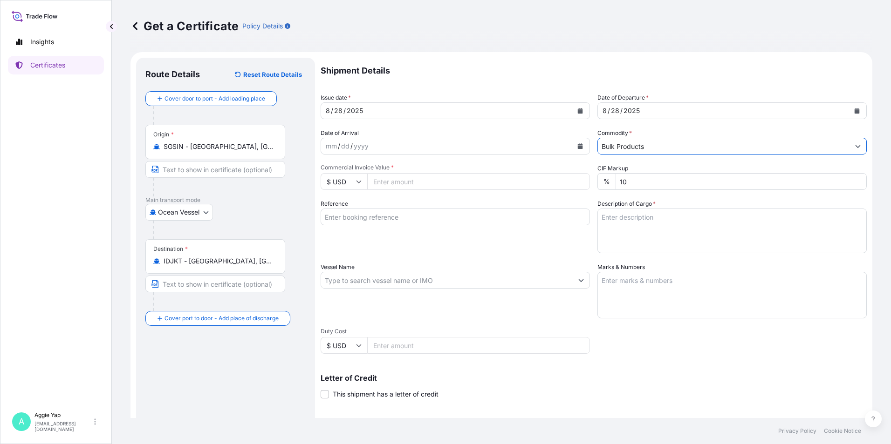
click at [675, 146] on input "Bulk Products" at bounding box center [724, 146] width 252 height 17
click at [855, 147] on icon "Show suggestions" at bounding box center [857, 146] width 5 height 3
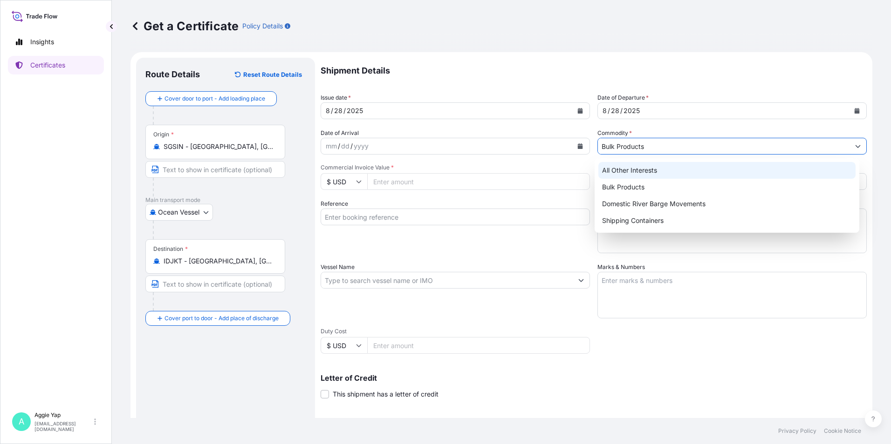
click at [699, 175] on div "All Other Interests" at bounding box center [727, 170] width 258 height 17
type input "All Other Interests"
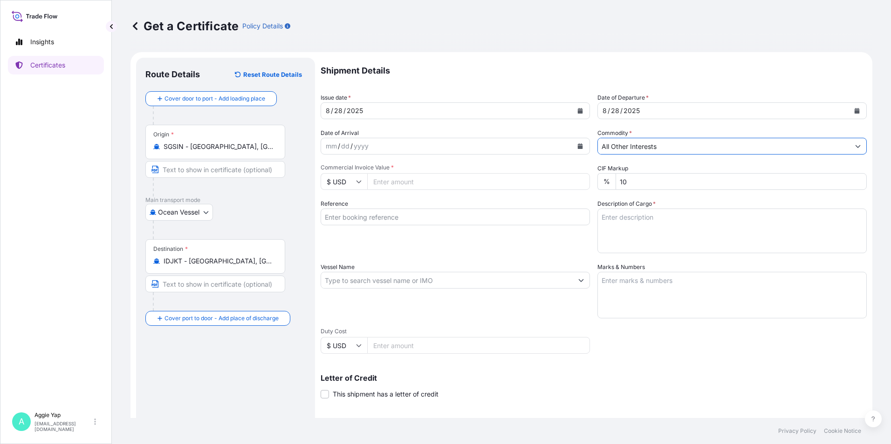
drag, startPoint x: 451, startPoint y: 188, endPoint x: 465, endPoint y: 184, distance: 14.5
click at [451, 187] on input "Commercial Invoice Value *" at bounding box center [478, 181] width 223 height 17
type input "16662.40"
click at [425, 220] on input "Reference" at bounding box center [455, 217] width 269 height 17
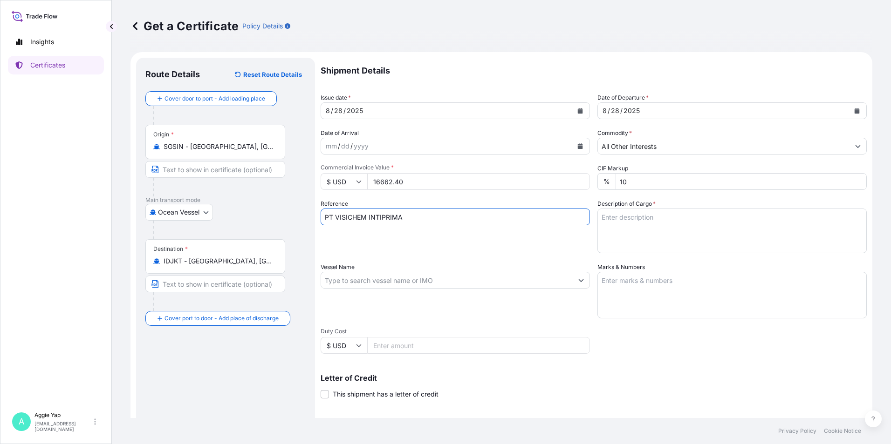
type input "PT VISICHEM INTIPRIMA"
click at [409, 280] on input "Vessel Name" at bounding box center [447, 280] width 252 height 17
drag, startPoint x: 446, startPoint y: 282, endPoint x: 434, endPoint y: 284, distance: 12.3
click at [446, 282] on input "Vessel Name" at bounding box center [447, 280] width 252 height 17
paste input "ASTERIOS /0SQ2DS1NC"
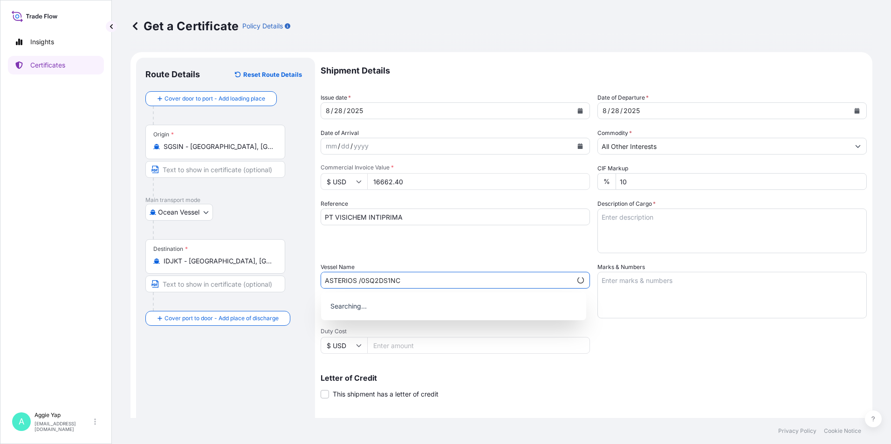
click at [362, 281] on input "ASTERIOS /0SQ2DS1NC" at bounding box center [446, 280] width 251 height 17
type input "ASTERIOS / 0SQ2DS1NC"
click at [713, 290] on textarea "Marks & Numbers" at bounding box center [731, 295] width 269 height 47
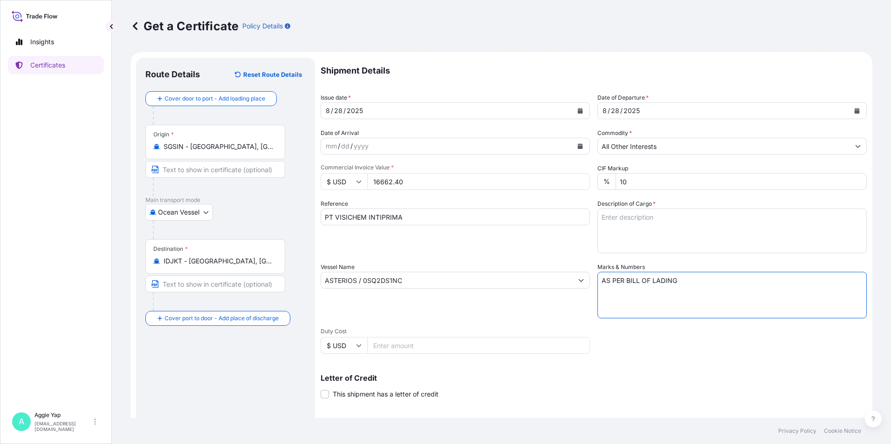
type textarea "AS PER BILL OF LADING"
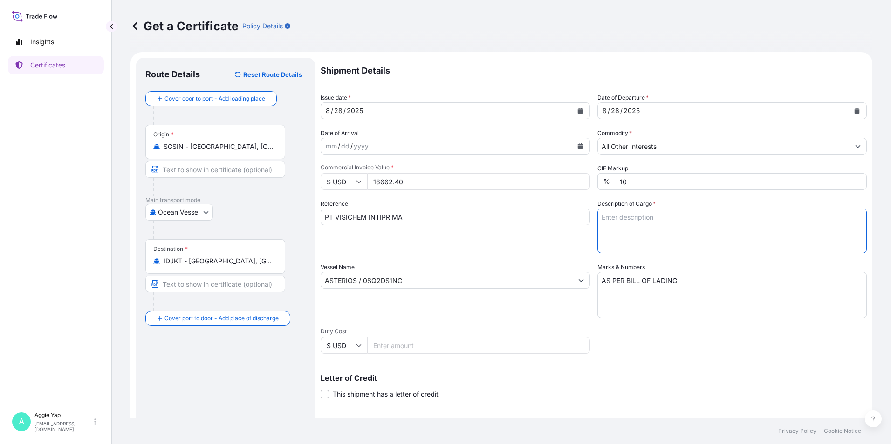
click at [701, 235] on textarea "Description of Cargo *" at bounding box center [731, 231] width 269 height 45
click at [618, 227] on textarea "Description of Cargo *" at bounding box center [731, 231] width 269 height 45
paste textarea "TOTAL: 3 PALLETS (41 CARTONS) CARBOPOL (R) ULTREZ 20 POLYMER"
type textarea "TOTAL: 3 PALLETS (41 CARTONS) CARBOPOL (R) ULTREZ 20 POLYMER PO NO: VIP-2025/VI…"
click at [532, 250] on div "Reference PT VISICHEM INTIPRIMA" at bounding box center [455, 226] width 269 height 54
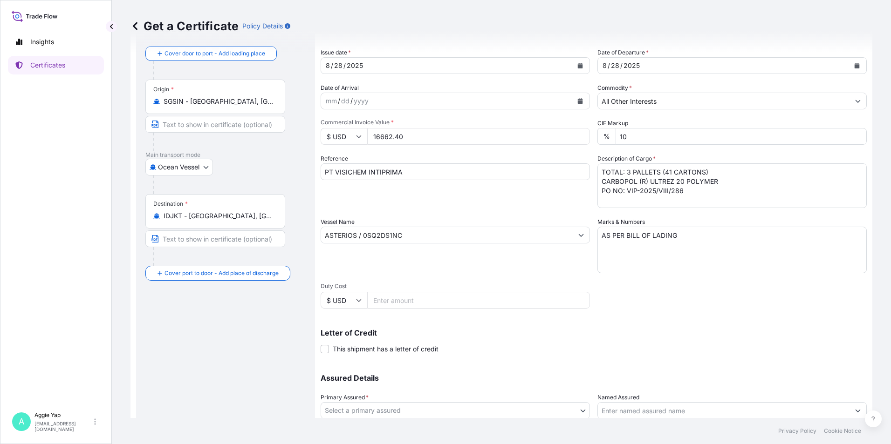
scroll to position [115, 0]
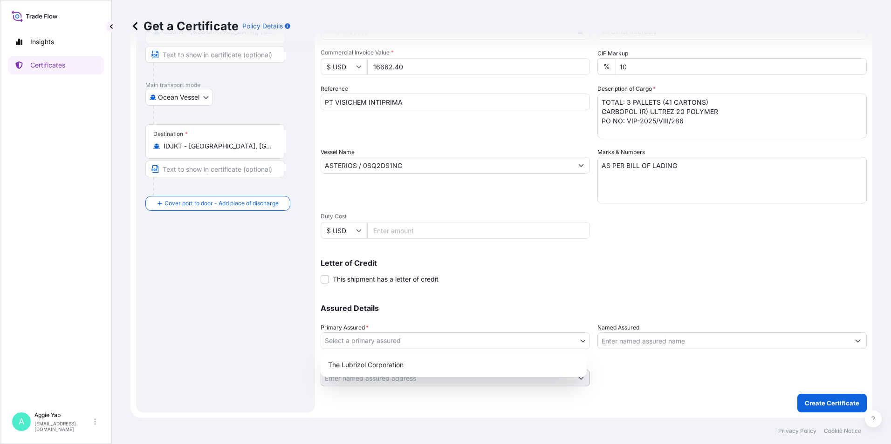
click at [377, 338] on body "Insights Certificates A [PERSON_NAME] [EMAIL_ADDRESS][DOMAIN_NAME] Get a Certif…" at bounding box center [445, 222] width 891 height 444
click at [358, 365] on div "The Lubrizol Corporation" at bounding box center [453, 365] width 259 height 17
select select "31566"
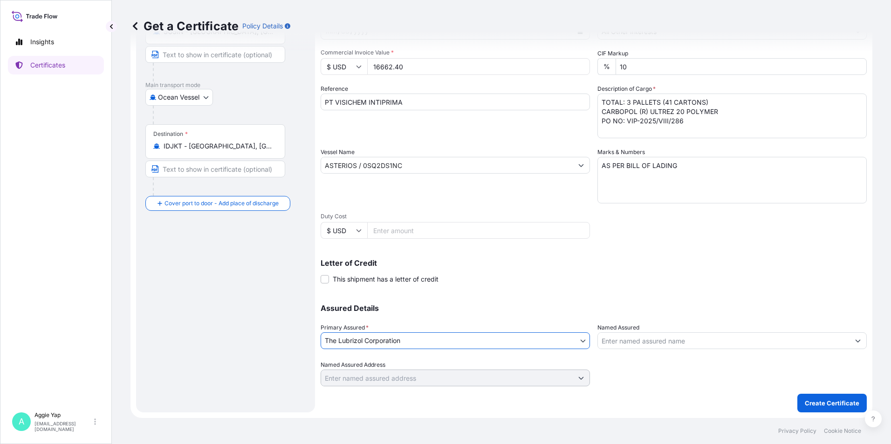
click at [652, 341] on input "Named Assured" at bounding box center [724, 341] width 252 height 17
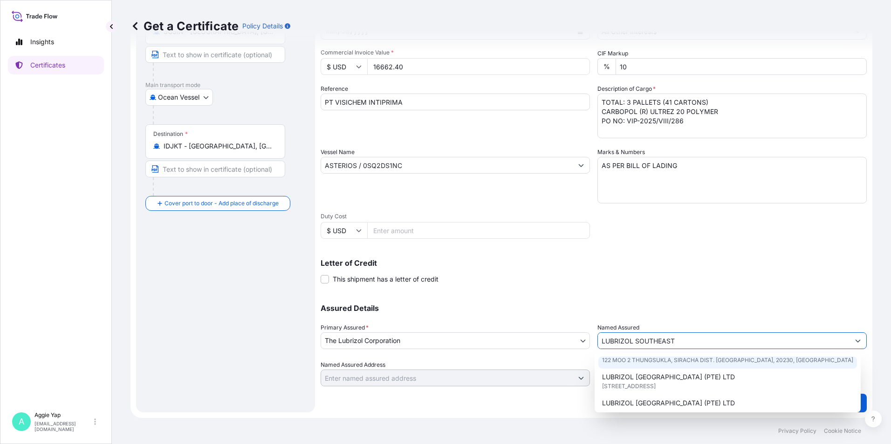
scroll to position [47, 0]
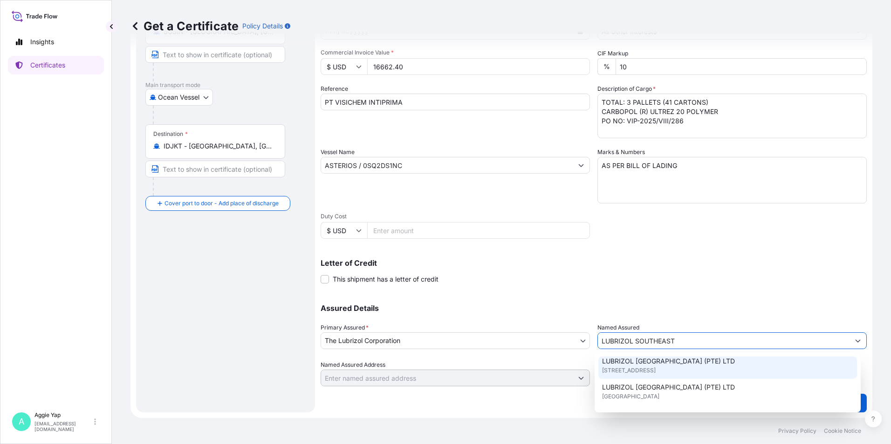
click at [655, 375] on span "[STREET_ADDRESS]" at bounding box center [629, 370] width 54 height 9
type input "LUBRIZOL [GEOGRAPHIC_DATA] (PTE) LTD"
type input "[STREET_ADDRESS]"
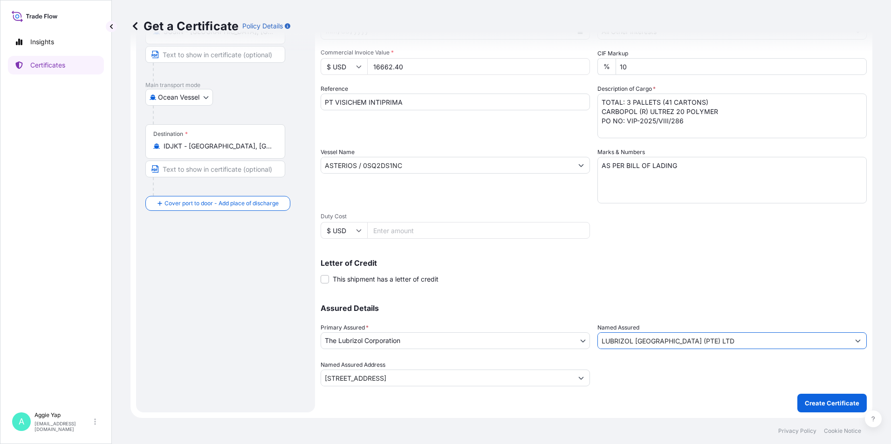
type input "LUBRIZOL [GEOGRAPHIC_DATA] (PTE) LTD"
click at [655, 304] on div "Assured Details Primary Assured * The Lubrizol Corporation The Lubrizol Corpora…" at bounding box center [594, 339] width 546 height 93
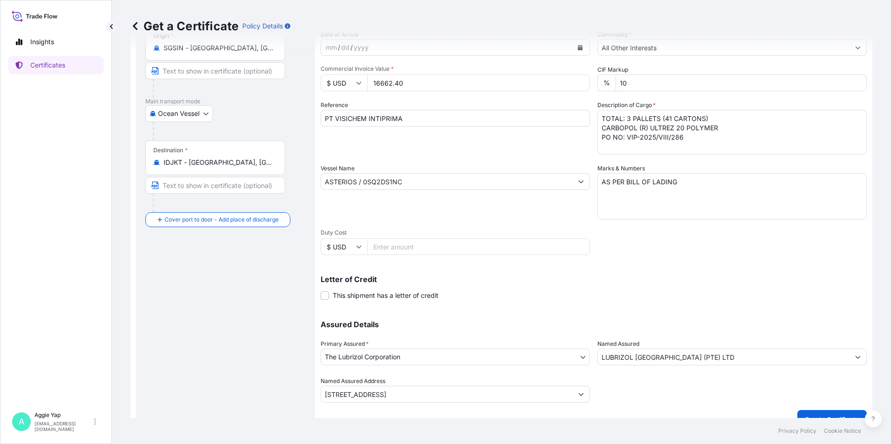
scroll to position [115, 0]
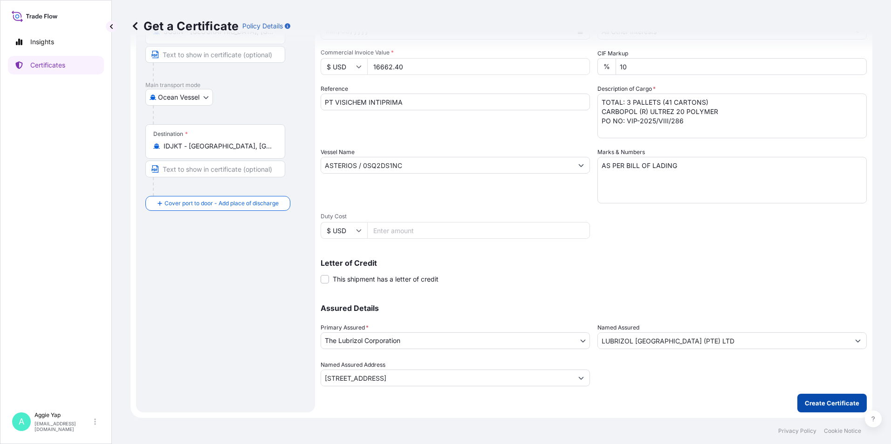
click at [825, 410] on button "Create Certificate" at bounding box center [831, 403] width 69 height 19
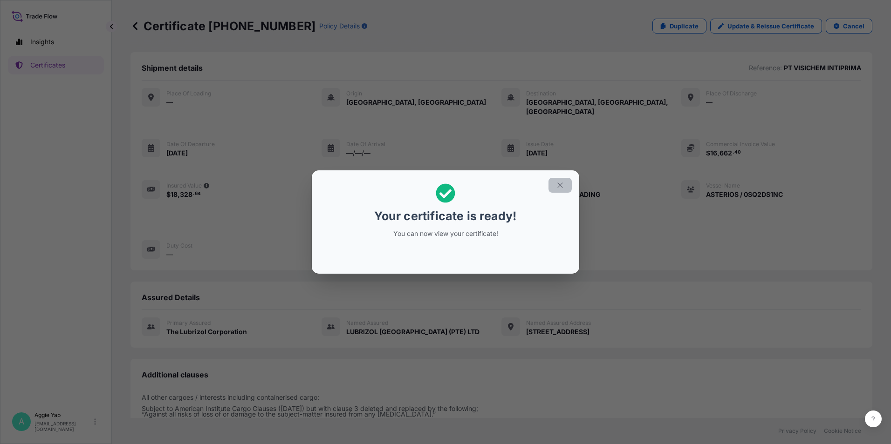
click at [563, 182] on icon "button" at bounding box center [560, 185] width 8 height 8
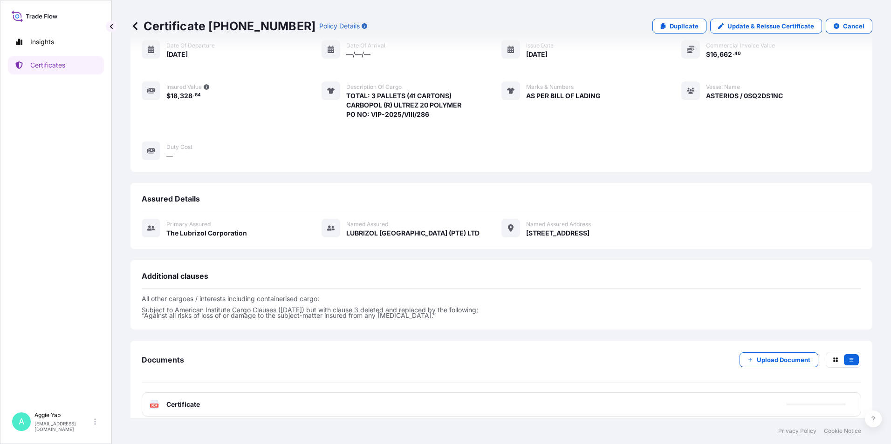
scroll to position [99, 0]
click at [240, 395] on div "PDF Certificate" at bounding box center [501, 404] width 719 height 24
click at [247, 393] on div "PDF Certificate" at bounding box center [501, 404] width 719 height 24
click at [248, 392] on div "PDF Certificate" at bounding box center [501, 404] width 719 height 24
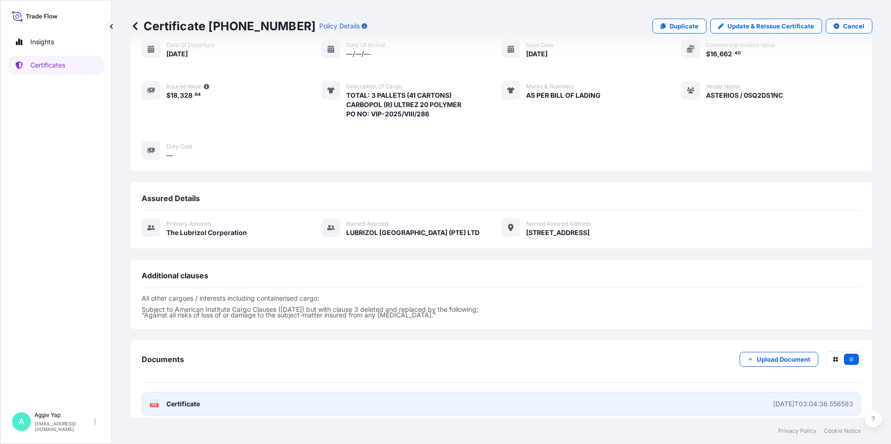
click at [252, 392] on link "PDF Certificate [DATE]T03:04:36.556583" at bounding box center [501, 404] width 719 height 24
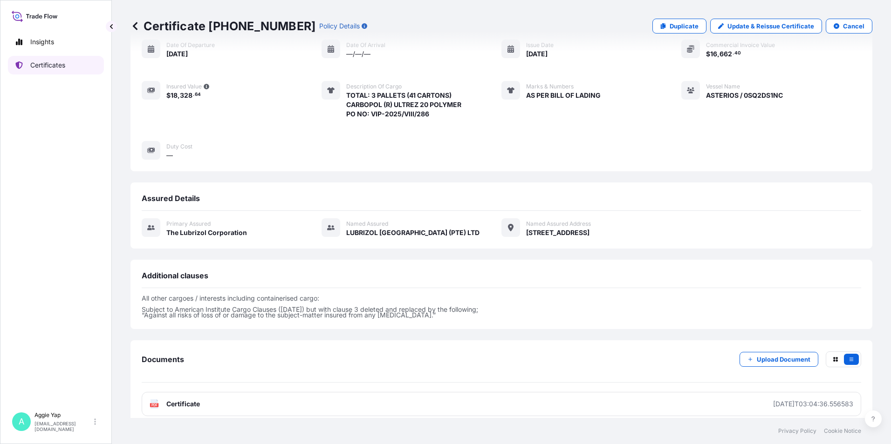
click at [74, 66] on link "Certificates" at bounding box center [56, 65] width 96 height 19
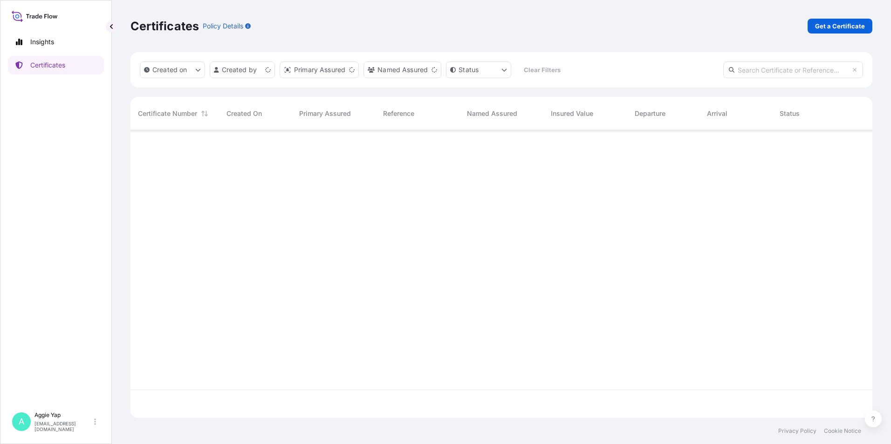
scroll to position [286, 735]
click at [824, 25] on p "Get a Certificate" at bounding box center [840, 25] width 50 height 9
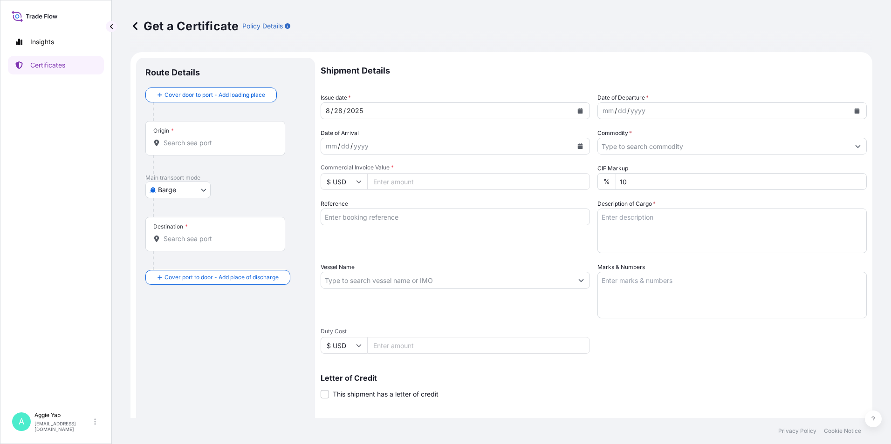
click at [180, 186] on body "Insights Certificates A [PERSON_NAME] [EMAIL_ADDRESS][DOMAIN_NAME] Get a Certif…" at bounding box center [445, 222] width 891 height 444
click at [180, 270] on div "Ocean Vessel" at bounding box center [178, 264] width 59 height 17
select select "Ocean Vessel"
click at [180, 154] on div "Origin *" at bounding box center [215, 142] width 140 height 34
click at [180, 151] on input "Origin *" at bounding box center [219, 146] width 110 height 9
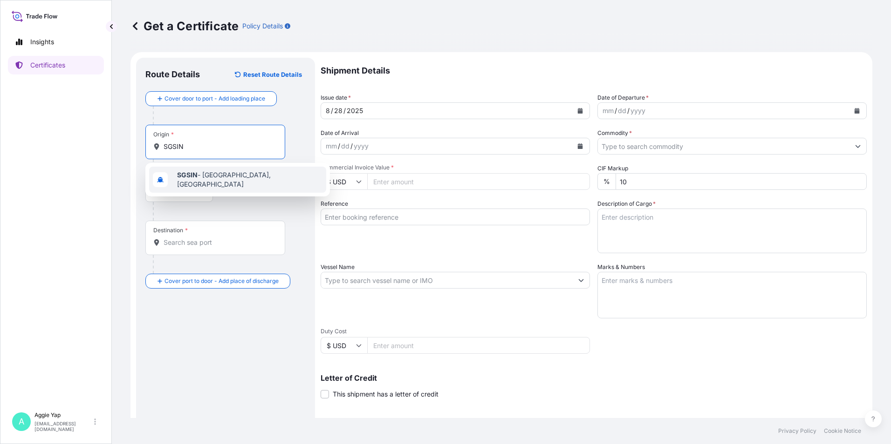
click at [191, 184] on div "SGSIN - [GEOGRAPHIC_DATA], [GEOGRAPHIC_DATA]" at bounding box center [237, 180] width 177 height 26
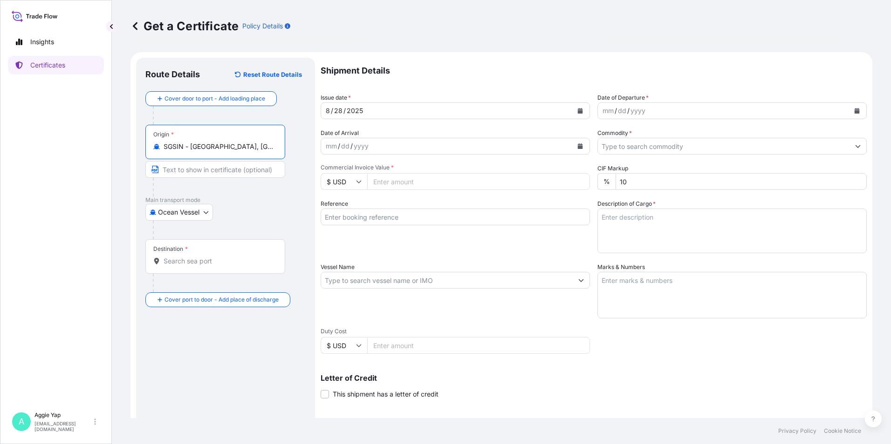
type input "SGSIN - [GEOGRAPHIC_DATA], [GEOGRAPHIC_DATA]"
click at [182, 259] on input "Destination *" at bounding box center [219, 261] width 110 height 9
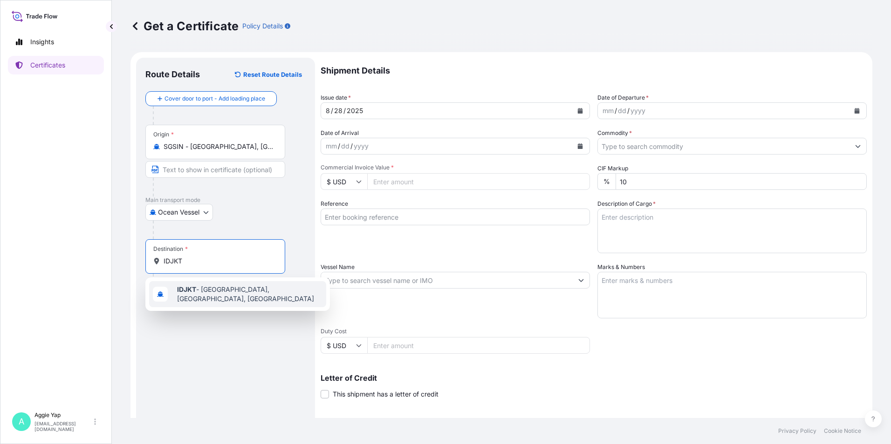
click at [209, 300] on div "IDJKT - [GEOGRAPHIC_DATA], [GEOGRAPHIC_DATA], [GEOGRAPHIC_DATA]" at bounding box center [237, 294] width 177 height 26
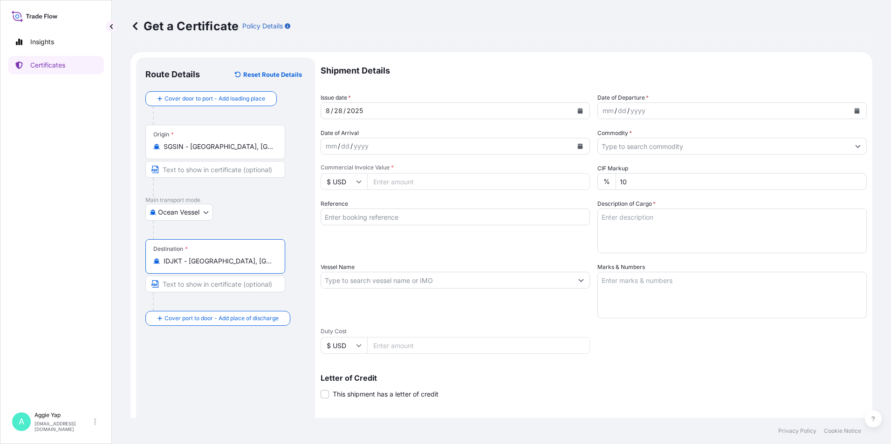
type input "IDJKT - [GEOGRAPHIC_DATA], [GEOGRAPHIC_DATA], [GEOGRAPHIC_DATA]"
click at [849, 113] on button "Calendar" at bounding box center [856, 110] width 15 height 15
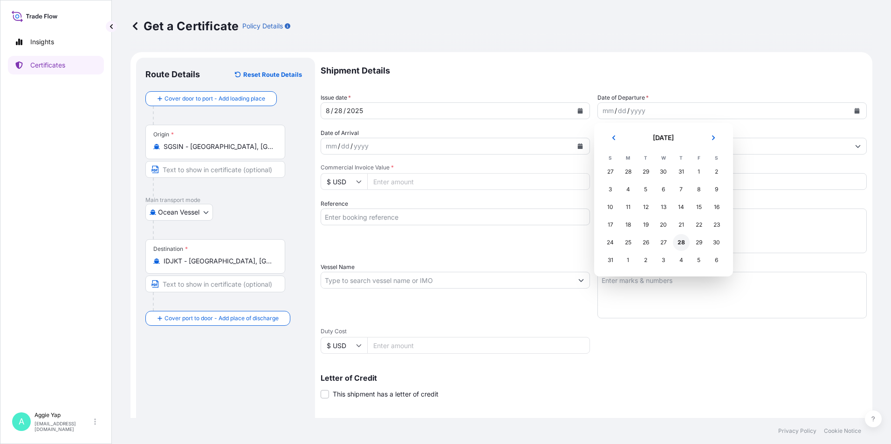
click at [678, 245] on div "28" at bounding box center [681, 242] width 17 height 17
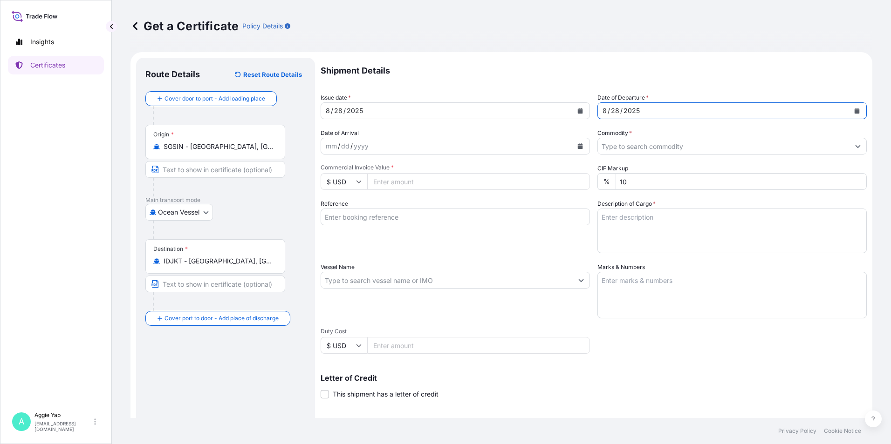
click at [635, 144] on input "Commodity *" at bounding box center [724, 146] width 252 height 17
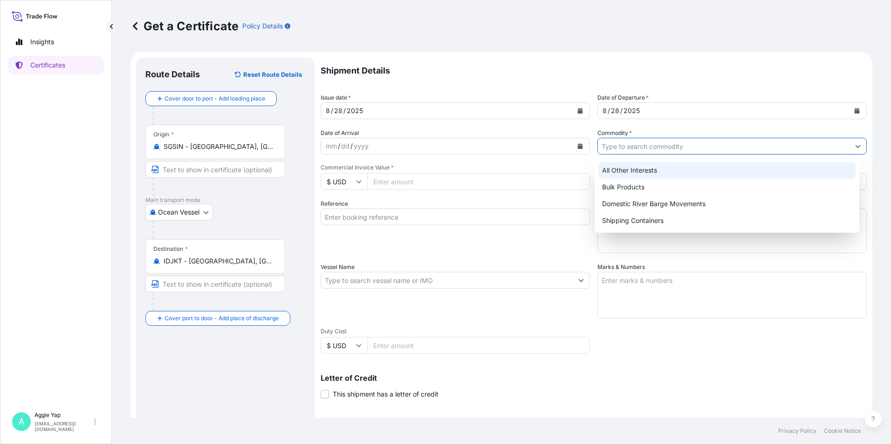
click at [638, 177] on div "All Other Interests" at bounding box center [727, 170] width 258 height 17
type input "All Other Interests"
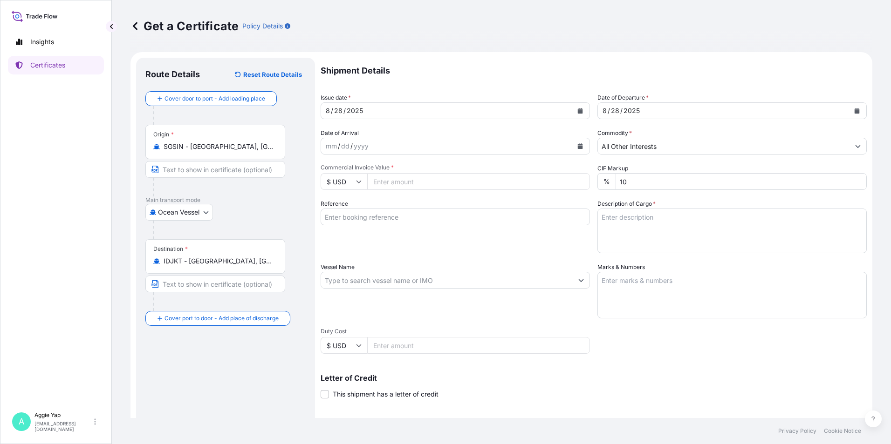
click at [393, 182] on input "Commercial Invoice Value *" at bounding box center [478, 181] width 223 height 17
type input "34446.14"
click at [386, 223] on input "Reference" at bounding box center [455, 217] width 269 height 17
type input "PT JX NIPPON OIL & ENERGY LUBRICANTS [GEOGRAPHIC_DATA]"
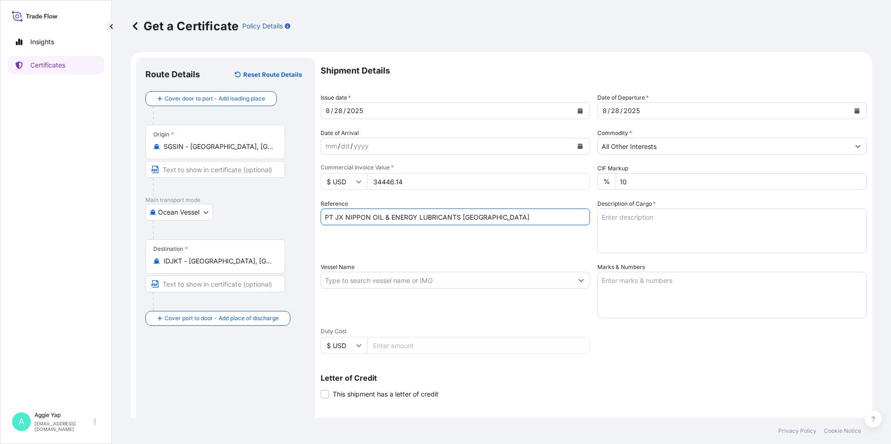
drag, startPoint x: 484, startPoint y: 245, endPoint x: 498, endPoint y: 243, distance: 15.1
click at [485, 245] on div "Reference PT JX NIPPON OIL & ENERGY LUBRICANTS [GEOGRAPHIC_DATA]" at bounding box center [455, 226] width 269 height 54
click at [637, 290] on textarea "Marks & Numbers" at bounding box center [731, 295] width 269 height 47
type textarea "AS PER BILL OF LADING"
click at [507, 282] on input "Vessel Name" at bounding box center [447, 280] width 252 height 17
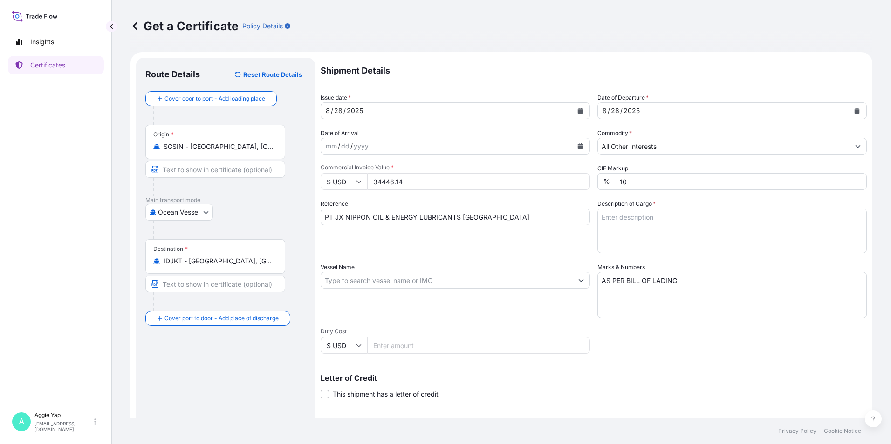
click at [380, 282] on input "Vessel Name" at bounding box center [447, 280] width 252 height 17
paste input "ASTERIOS"
click at [389, 286] on input "ASTERIOS /" at bounding box center [447, 280] width 252 height 17
paste input "0SQ2DS1NC"
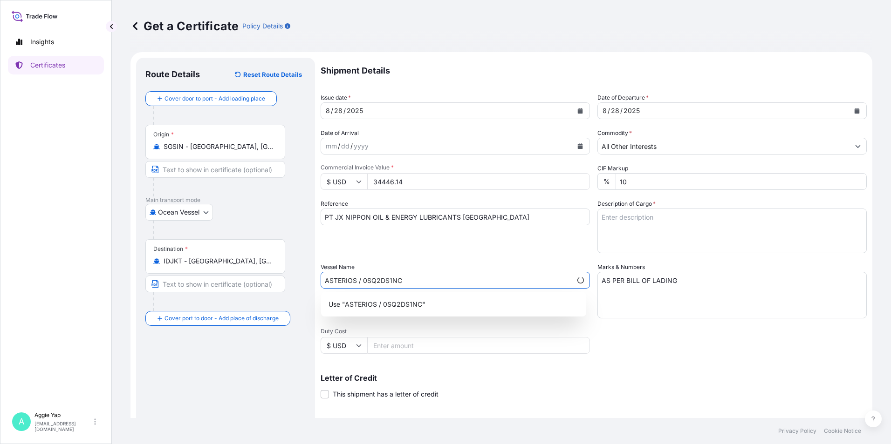
type input "ASTERIOS / 0SQ2DS1NC"
click at [688, 232] on textarea "Description of Cargo *" at bounding box center [731, 231] width 269 height 45
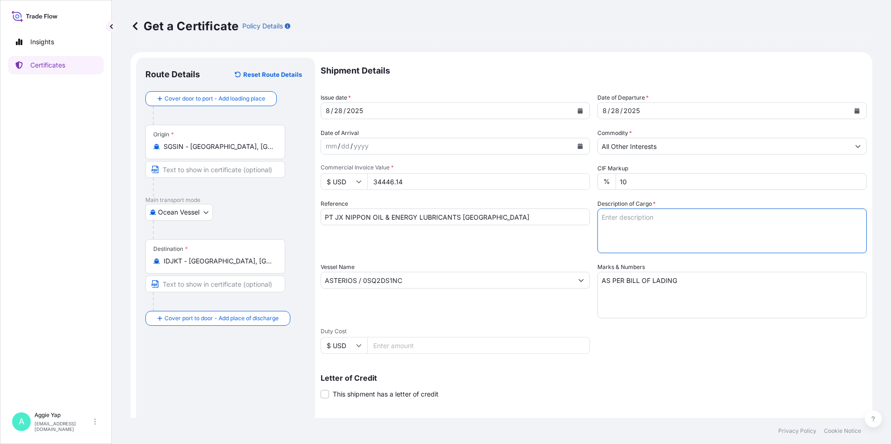
click at [654, 223] on textarea "Description of Cargo *" at bounding box center [731, 231] width 269 height 45
paste textarea "ADDITIVES FOR LUBRICATING OIL: TZ265M"
click at [598, 218] on textarea "ADDITIVES FOR LUBRICATING OIL: TZ265M" at bounding box center [731, 231] width 269 height 45
click at [654, 241] on textarea "TOTAL: 1 ISOTANK ADDITIVES FOR LUBRICATING OIL: TZ265M" at bounding box center [731, 231] width 269 height 45
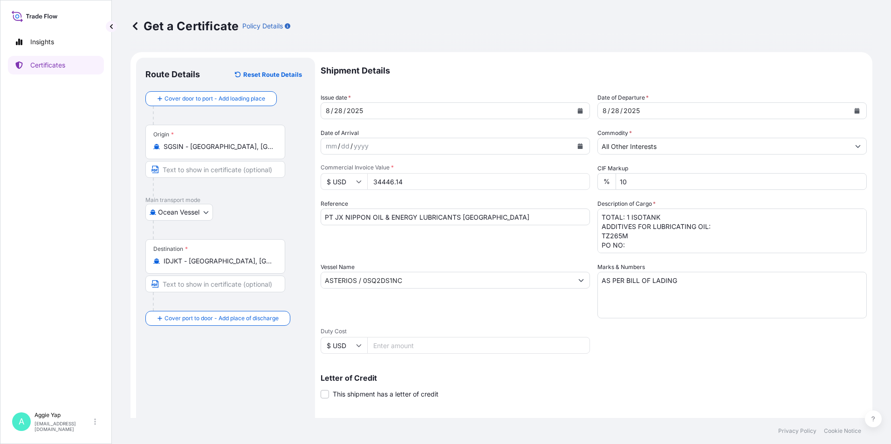
click at [637, 246] on textarea "TOTAL: 1 ISOTANK ADDITIVES FOR LUBRICATING OIL: TZ265M PO NO:" at bounding box center [731, 231] width 269 height 45
paste textarea "PL-D-2025-08-009"
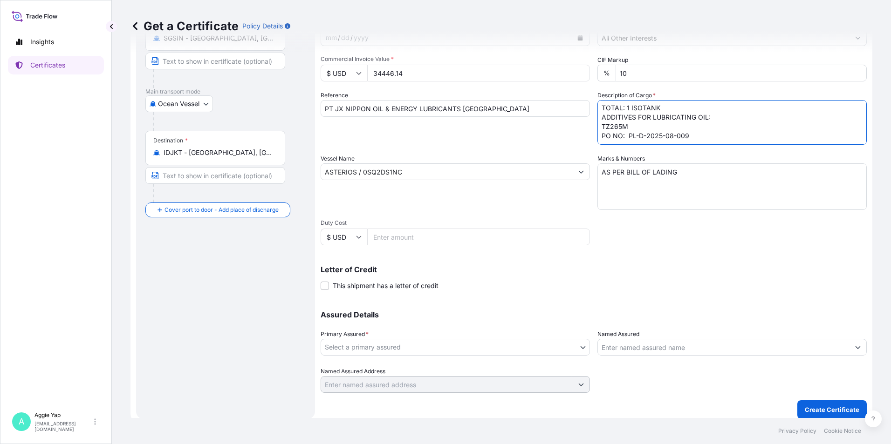
scroll to position [115, 0]
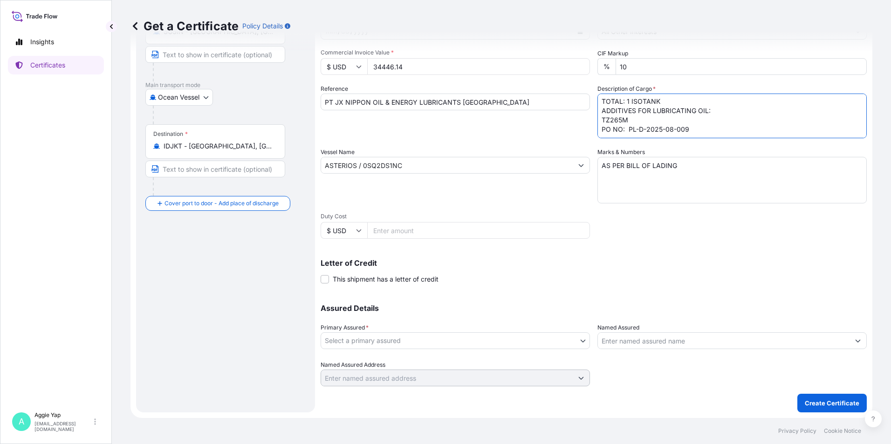
type textarea "TOTAL: 1 ISOTANK ADDITIVES FOR LUBRICATING OIL: TZ265M PO NO: PL-D-2025-08-009"
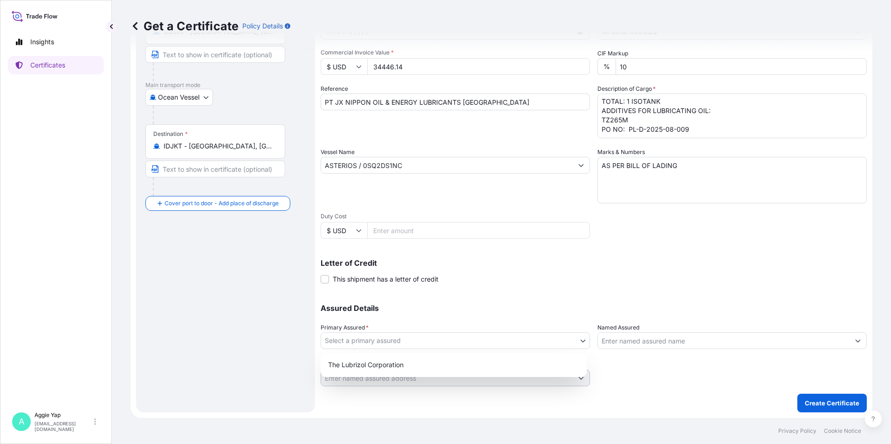
click at [373, 337] on body "Insights Certificates A [PERSON_NAME] [EMAIL_ADDRESS][DOMAIN_NAME] Get a Certif…" at bounding box center [445, 222] width 891 height 444
click at [363, 361] on div "The Lubrizol Corporation" at bounding box center [453, 365] width 259 height 17
select select "31566"
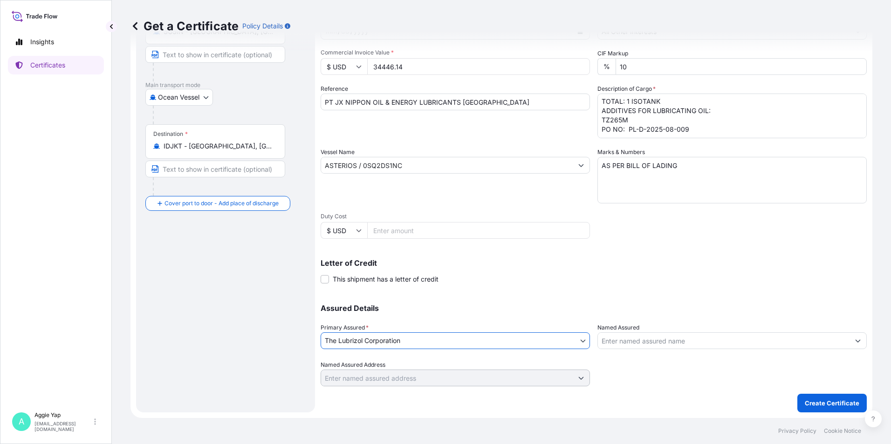
click at [632, 349] on div at bounding box center [731, 341] width 269 height 17
click at [634, 345] on input "Named Assured" at bounding box center [724, 341] width 252 height 17
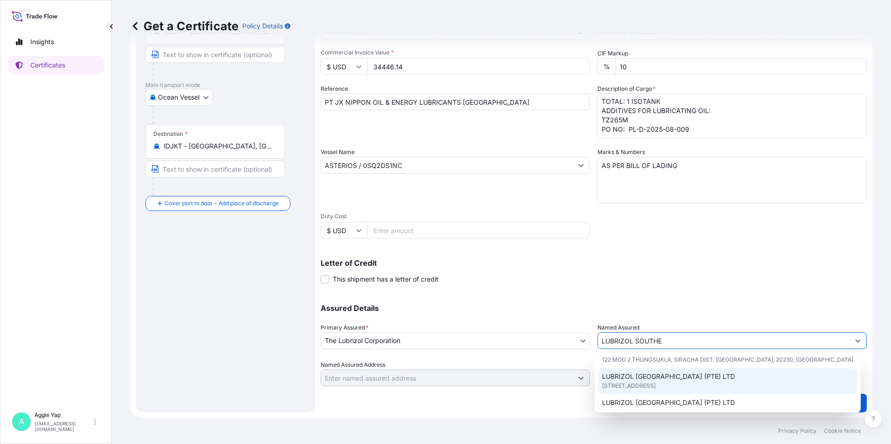
scroll to position [47, 0]
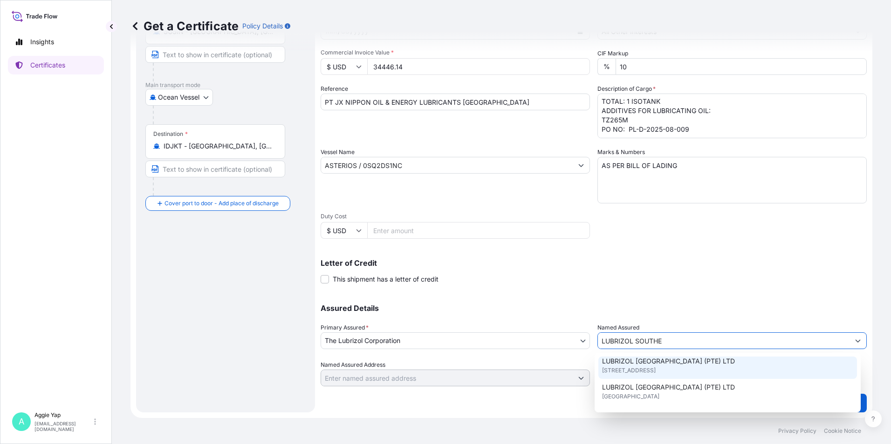
click at [655, 367] on span "[STREET_ADDRESS]" at bounding box center [629, 370] width 54 height 9
type input "LUBRIZOL [GEOGRAPHIC_DATA] (PTE) LTD"
type input "[STREET_ADDRESS]"
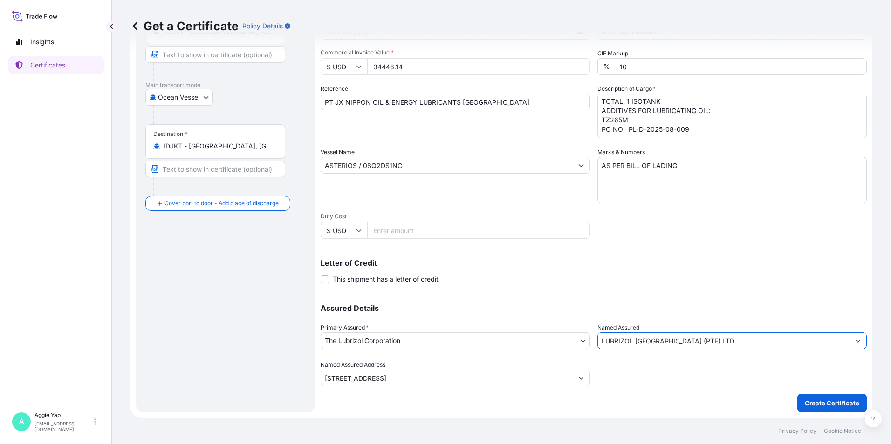
type input "LUBRIZOL [GEOGRAPHIC_DATA] (PTE) LTD"
click at [699, 285] on div "Shipment Details Issue date * [DATE] Date of Departure * [DATE] Date of Arrival…" at bounding box center [594, 165] width 546 height 444
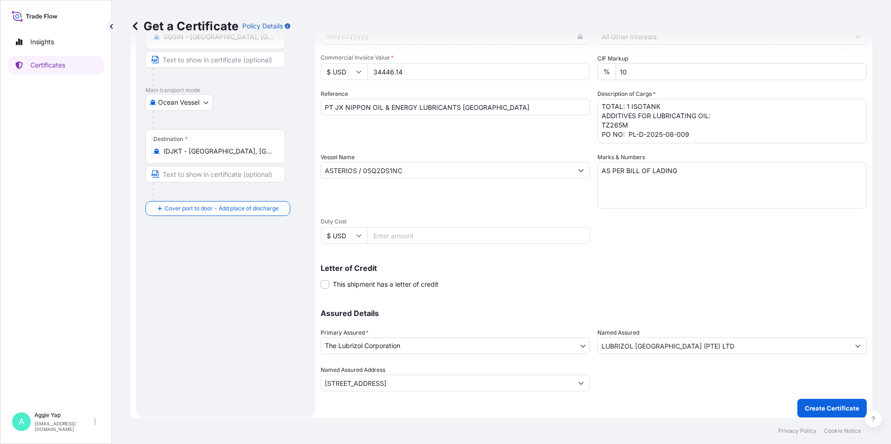
scroll to position [115, 0]
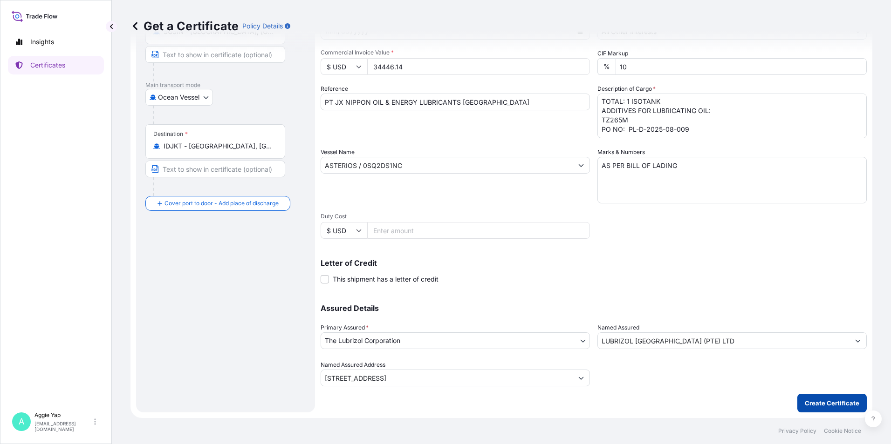
click at [816, 401] on p "Create Certificate" at bounding box center [832, 403] width 55 height 9
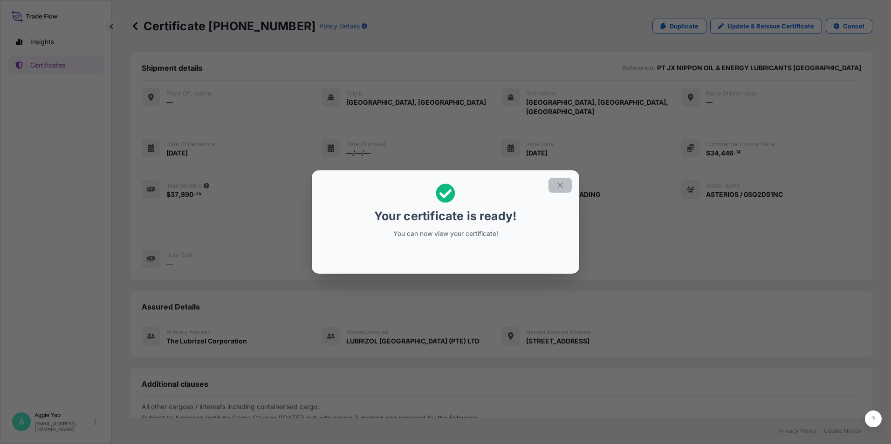
click at [561, 185] on icon "button" at bounding box center [560, 185] width 8 height 8
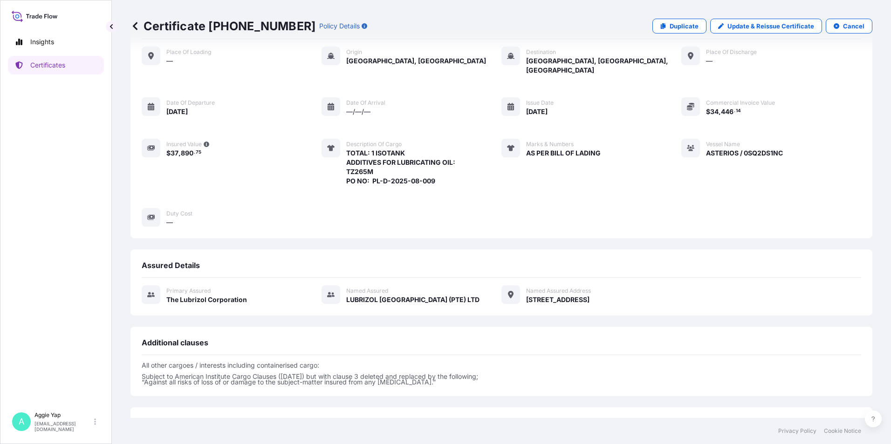
scroll to position [109, 0]
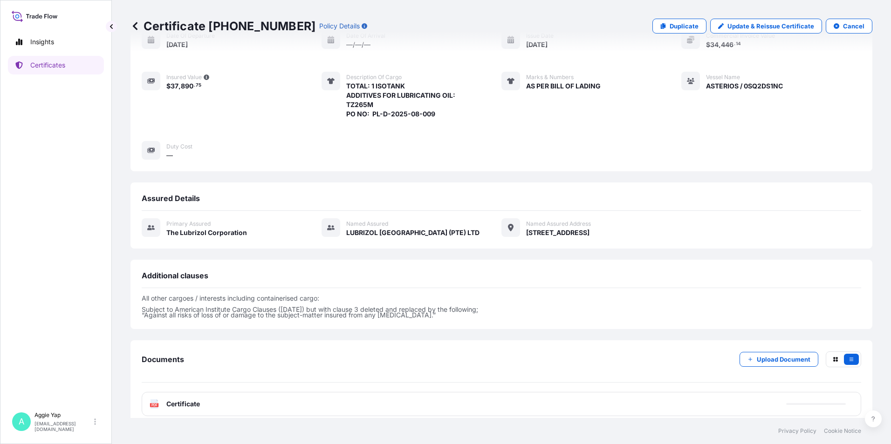
click at [184, 400] on span "Certificate" at bounding box center [183, 404] width 34 height 9
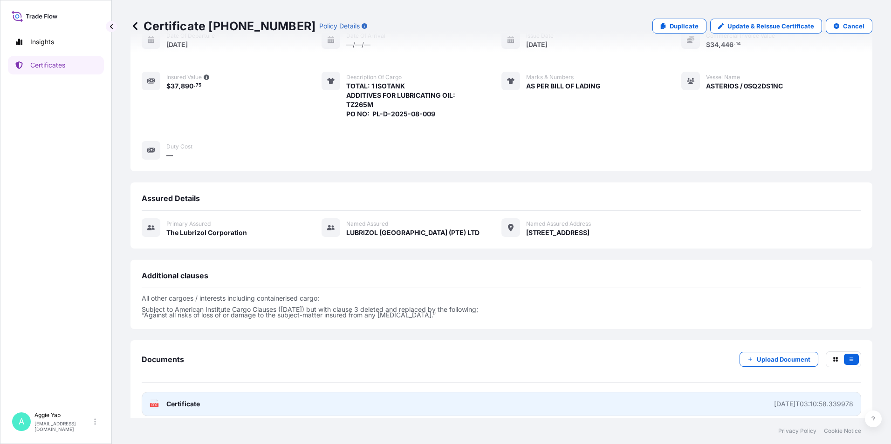
click at [276, 397] on link "PDF Certificate [DATE]T03:10:58.339978" at bounding box center [501, 404] width 719 height 24
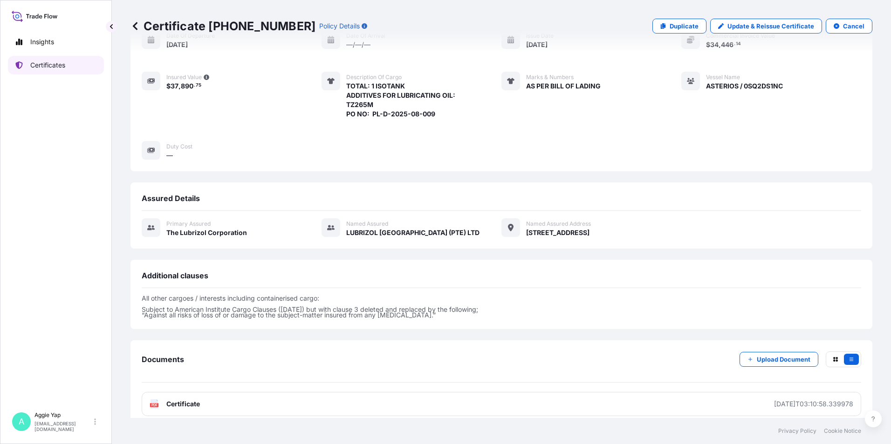
click at [62, 63] on p "Certificates" at bounding box center [47, 65] width 35 height 9
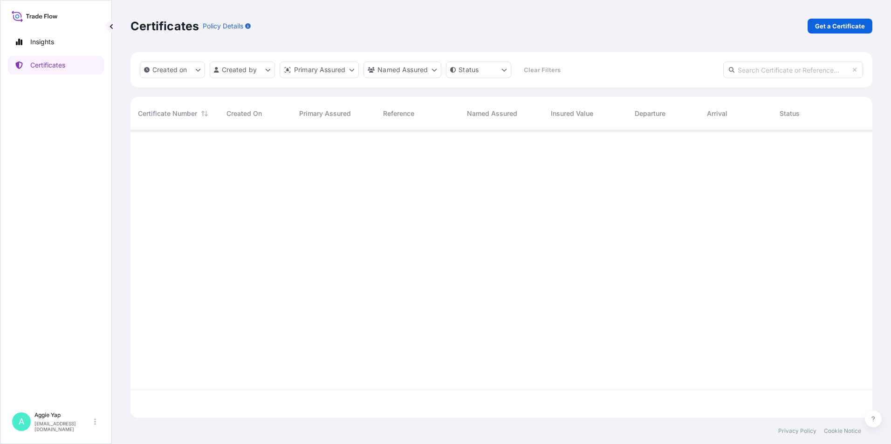
scroll to position [286, 735]
click at [842, 24] on p "Get a Certificate" at bounding box center [840, 25] width 50 height 9
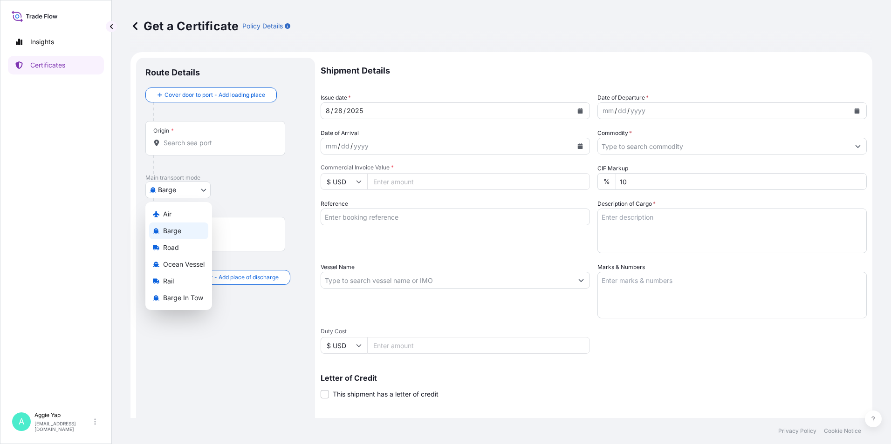
click at [171, 191] on body "Insights Certificates A [PERSON_NAME] [EMAIL_ADDRESS][DOMAIN_NAME] Get a Certif…" at bounding box center [445, 222] width 891 height 444
click at [183, 261] on span "Ocean Vessel" at bounding box center [183, 264] width 41 height 9
select select "Ocean Vessel"
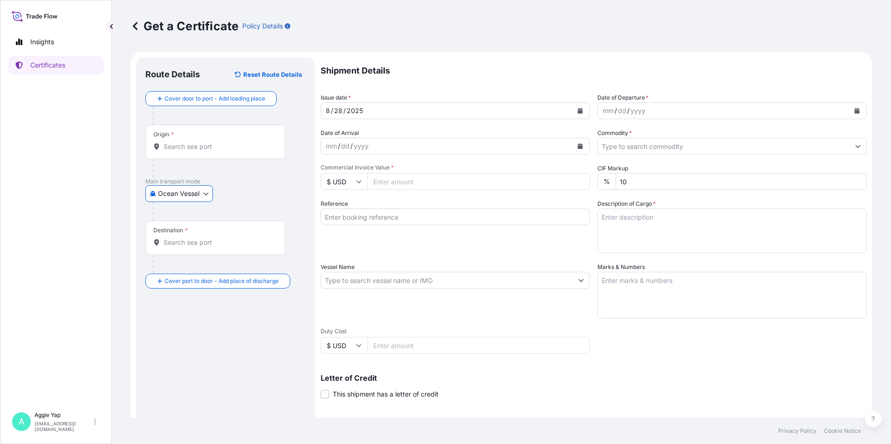
drag, startPoint x: 217, startPoint y: 147, endPoint x: 224, endPoint y: 146, distance: 7.1
click at [219, 147] on input "Origin *" at bounding box center [219, 146] width 110 height 9
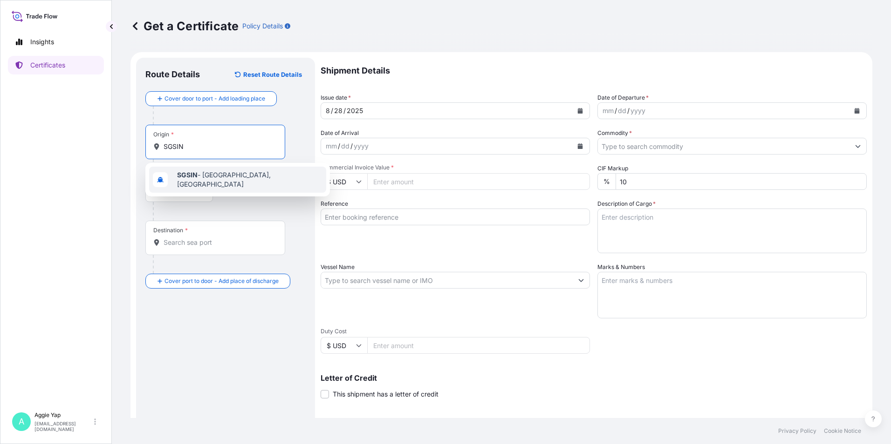
click at [205, 181] on span "SGSIN - [GEOGRAPHIC_DATA], [GEOGRAPHIC_DATA]" at bounding box center [249, 179] width 145 height 19
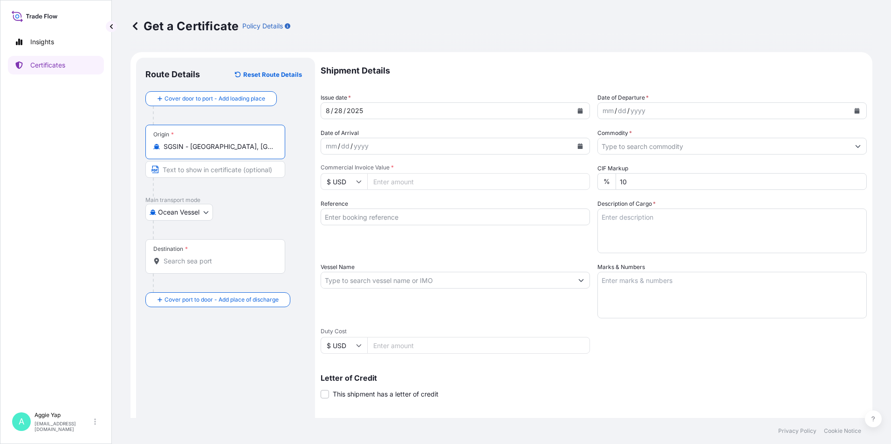
type input "SGSIN - [GEOGRAPHIC_DATA], [GEOGRAPHIC_DATA]"
click at [193, 264] on input "Destination *" at bounding box center [219, 261] width 110 height 9
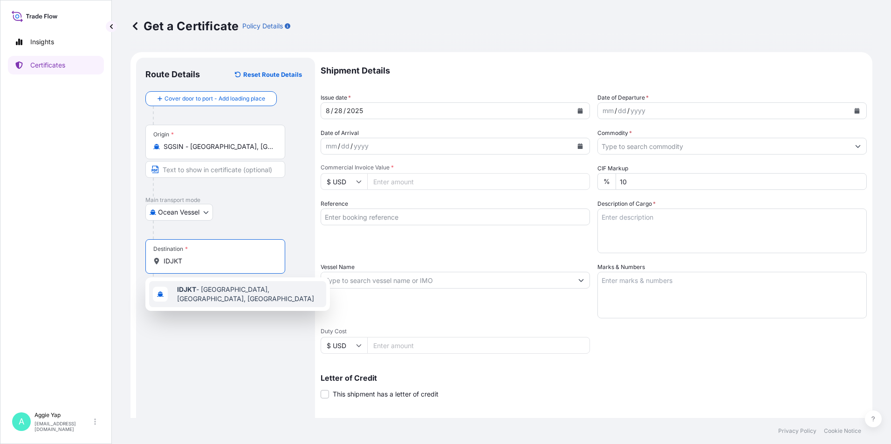
click at [198, 295] on span "IDJKT - [GEOGRAPHIC_DATA], [GEOGRAPHIC_DATA], [GEOGRAPHIC_DATA]" at bounding box center [249, 294] width 145 height 19
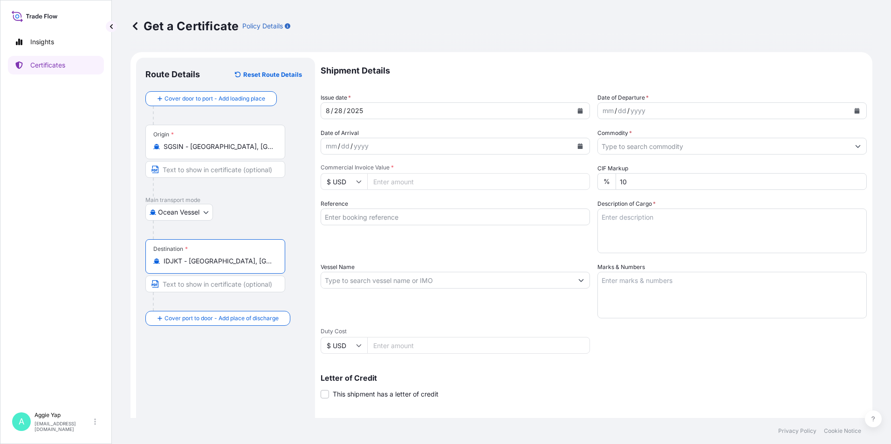
type input "IDJKT - [GEOGRAPHIC_DATA], [GEOGRAPHIC_DATA], [GEOGRAPHIC_DATA]"
click at [854, 111] on icon "Calendar" at bounding box center [856, 111] width 5 height 6
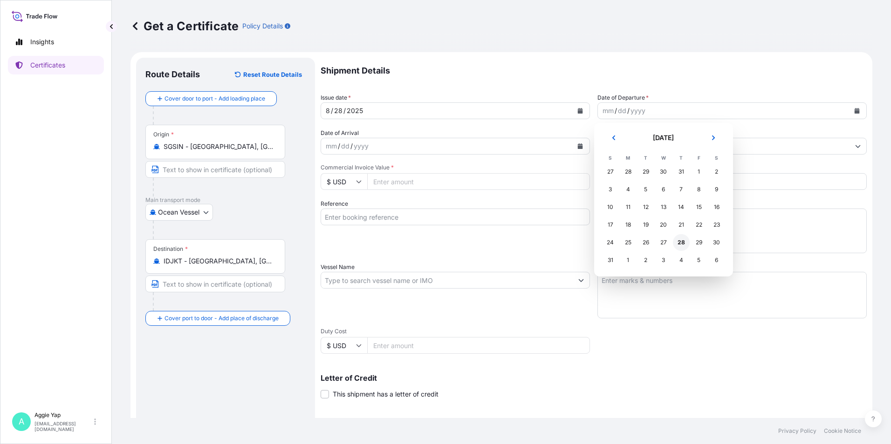
click at [680, 245] on div "28" at bounding box center [681, 242] width 17 height 17
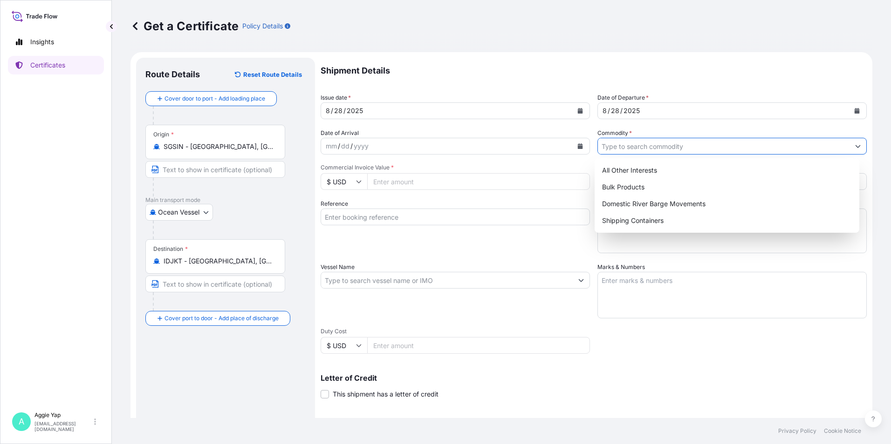
click at [653, 147] on input "Commodity *" at bounding box center [724, 146] width 252 height 17
click at [630, 171] on div "All Other Interests" at bounding box center [727, 170] width 258 height 17
type input "All Other Interests"
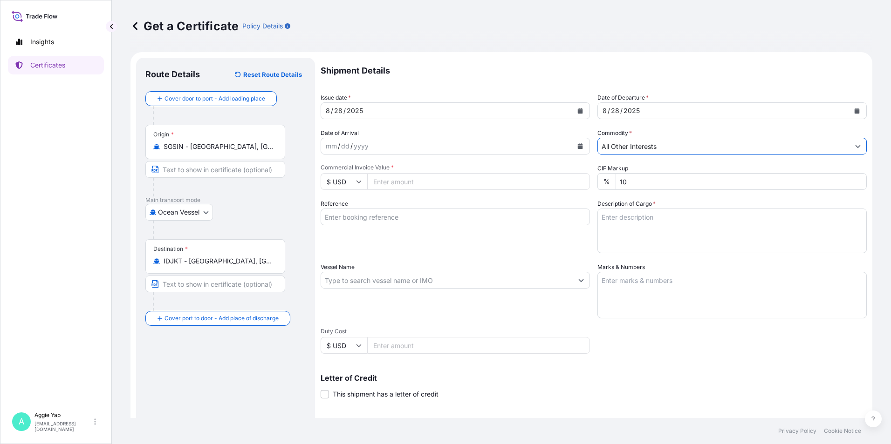
click at [426, 185] on input "Commercial Invoice Value *" at bounding box center [478, 181] width 223 height 17
type input "40024.05"
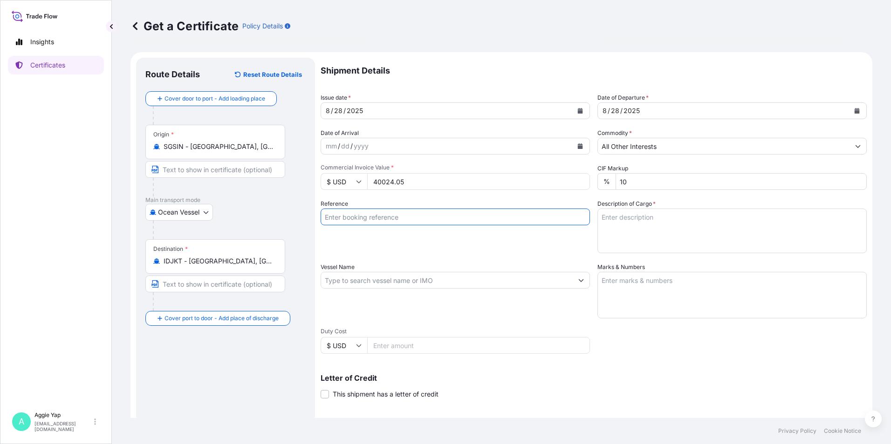
click at [369, 217] on input "Reference" at bounding box center [455, 217] width 269 height 17
type input "PT FEDERAL KARYATAMA"
click at [414, 274] on input "Vessel Name" at bounding box center [447, 280] width 252 height 17
click at [392, 273] on input "Vessel Name" at bounding box center [447, 280] width 252 height 17
paste input "ASTERIOS"
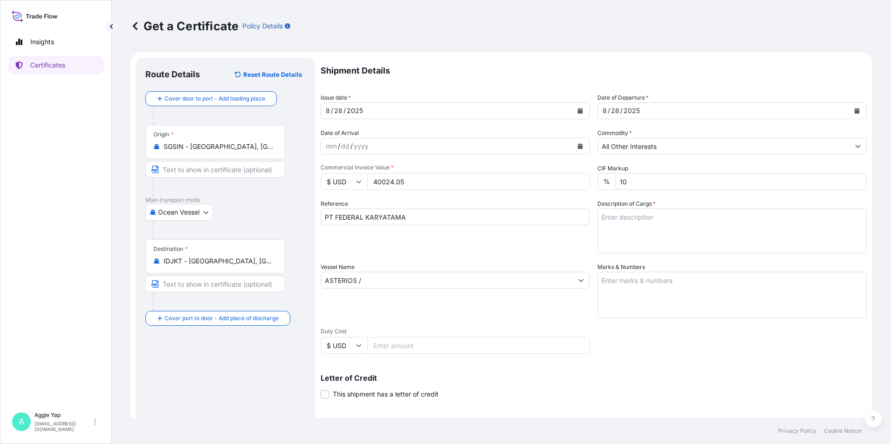
click at [408, 281] on input "ASTERIOS /" at bounding box center [447, 280] width 252 height 17
paste input "0SQ2DS1NC"
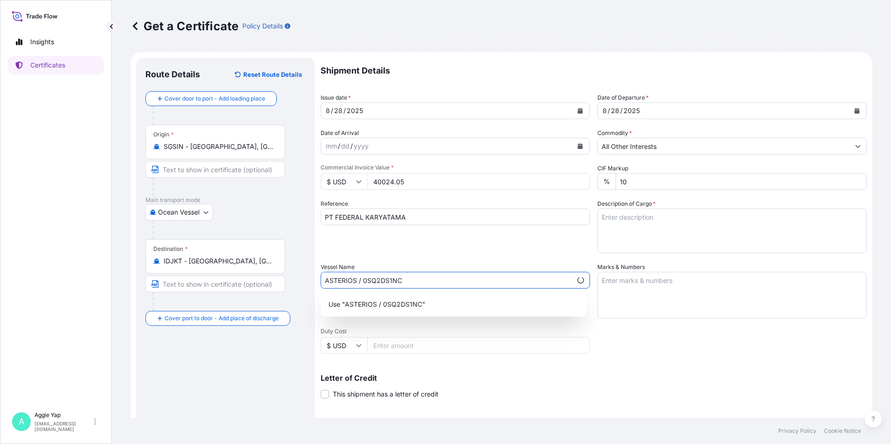
type input "ASTERIOS / 0SQ2DS1NC"
click at [640, 291] on textarea "Marks & Numbers" at bounding box center [731, 295] width 269 height 47
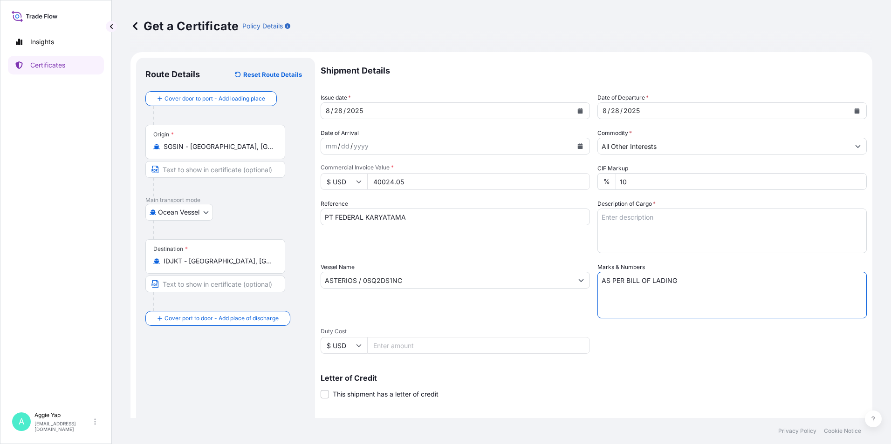
type textarea "AS PER BILL OF LADING"
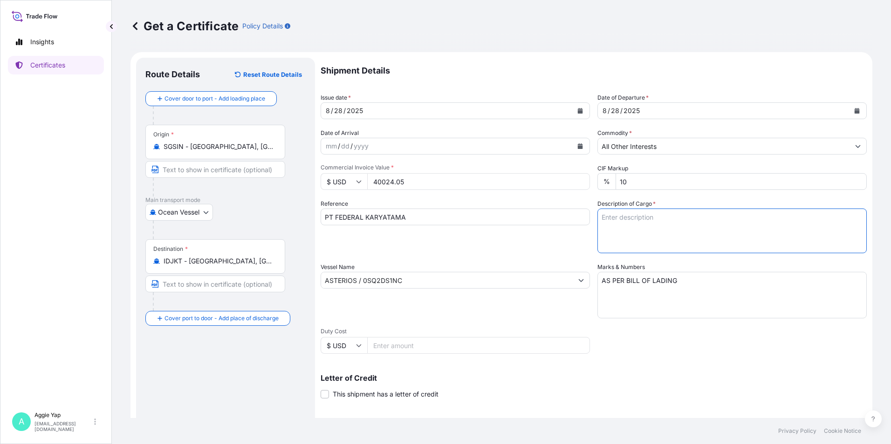
click at [619, 239] on textarea "Description of Cargo *" at bounding box center [731, 231] width 269 height 45
click at [626, 228] on textarea "Description of Cargo *" at bounding box center [731, 231] width 269 height 45
paste textarea "DDITIVES FOR LUBRICATING OIL CN 70808 ORDER NO: PO-25-022809"
click at [598, 219] on textarea "DDITIVES FOR LUBRICATING OIL CN 70808 ORDER NO: PO-25-022809" at bounding box center [731, 231] width 269 height 45
click at [603, 229] on textarea "ADDITIVES FOR LUBRICATING OIL CN 70808 ORDER NO: PO-25-022809" at bounding box center [731, 231] width 269 height 45
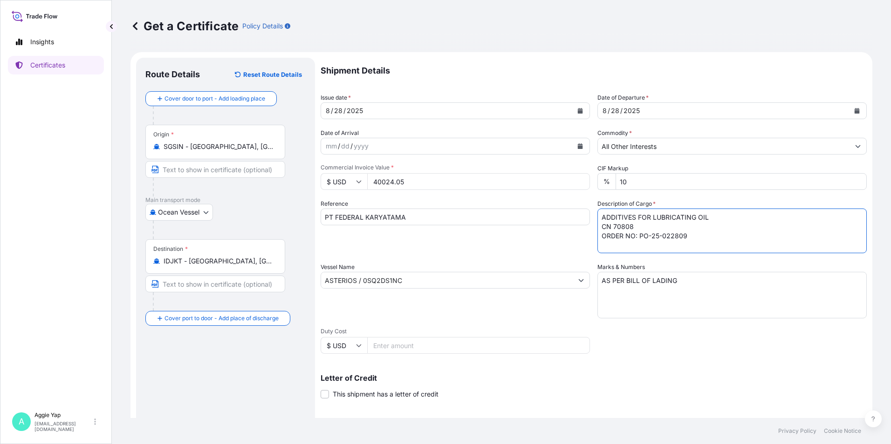
drag, startPoint x: 619, startPoint y: 236, endPoint x: 566, endPoint y: 239, distance: 52.7
click at [566, 239] on div "Shipment Details Issue date * [DATE] Date of Departure * [DATE] Date of Arrival…" at bounding box center [594, 280] width 546 height 444
click at [599, 214] on textarea "ADDITIVES FOR LUBRICATING OIL CN 70808 PO NO: PO-25-022809" at bounding box center [731, 231] width 269 height 45
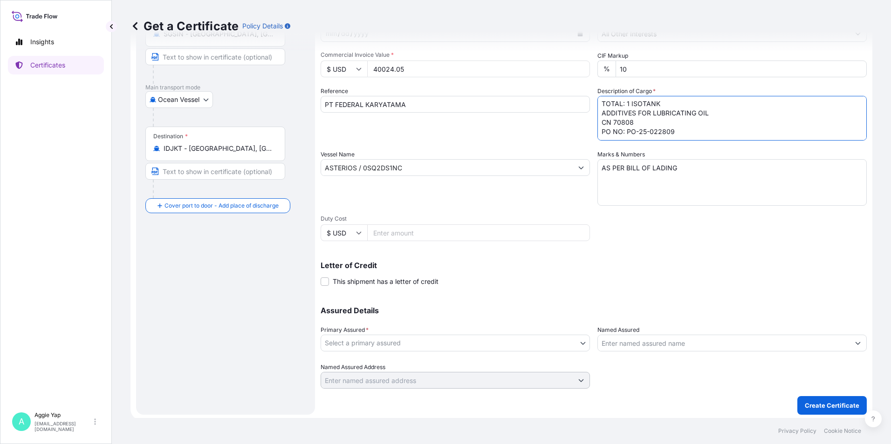
scroll to position [115, 0]
type textarea "TOTAL: 1 ISOTANK ADDITIVES FOR LUBRICATING OIL CN 70808 PO NO: PO-25-022809"
click at [379, 341] on body "Insights Certificates A [PERSON_NAME] [EMAIL_ADDRESS][DOMAIN_NAME] Get a Certif…" at bounding box center [445, 222] width 891 height 444
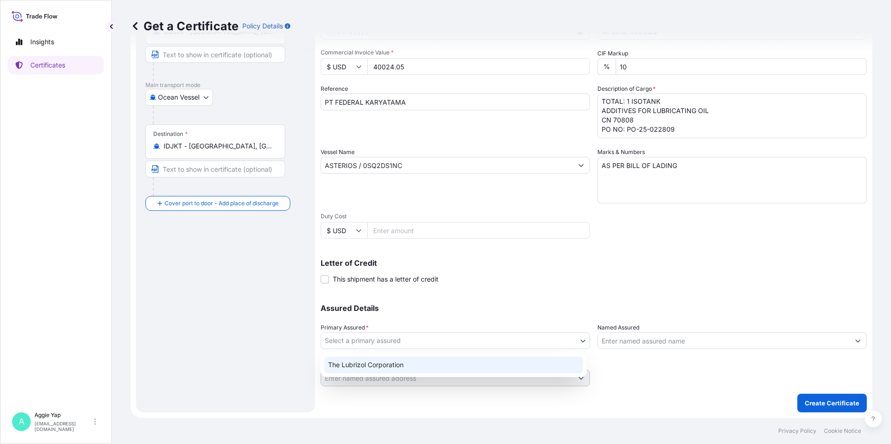
click at [341, 368] on div "The Lubrizol Corporation" at bounding box center [453, 365] width 259 height 17
select select "31566"
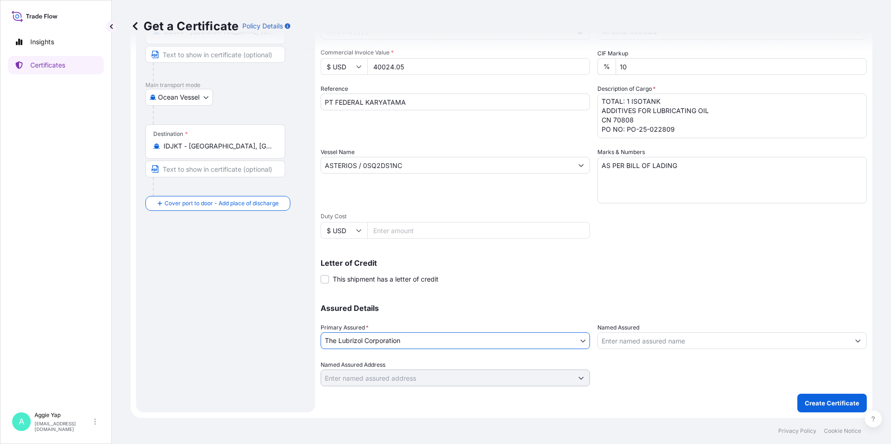
click at [700, 338] on input "Named Assured" at bounding box center [724, 341] width 252 height 17
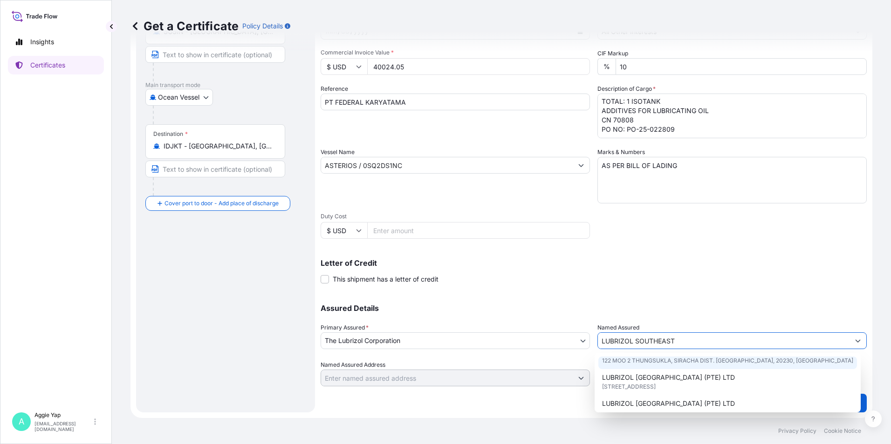
scroll to position [47, 0]
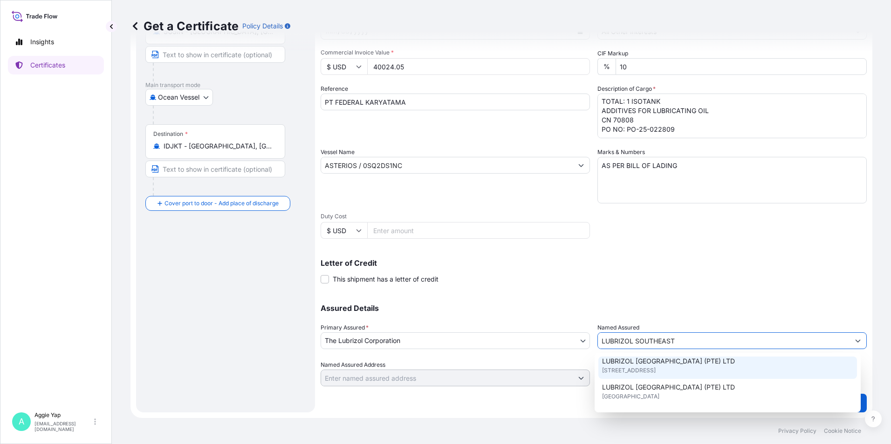
click at [655, 372] on span "[STREET_ADDRESS]" at bounding box center [629, 370] width 54 height 9
type input "LUBRIZOL [GEOGRAPHIC_DATA] (PTE) LTD"
type input "[STREET_ADDRESS]"
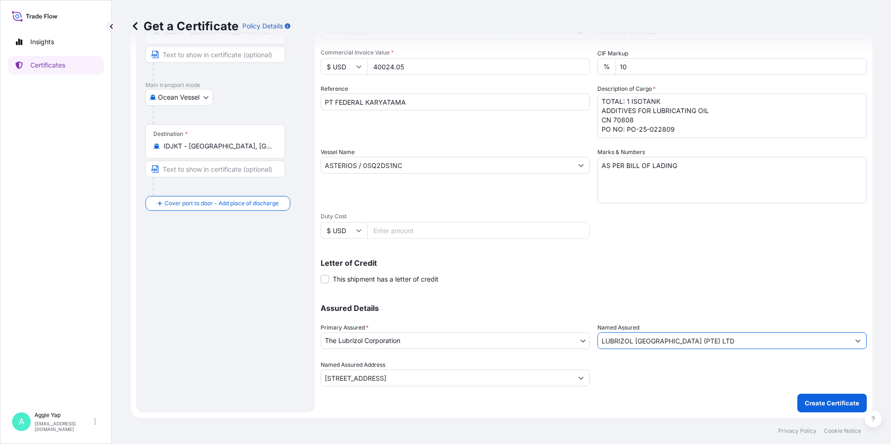
type input "LUBRIZOL [GEOGRAPHIC_DATA] (PTE) LTD"
click at [697, 279] on div "Letter of Credit This shipment has a letter of credit Letter of credit * Letter…" at bounding box center [594, 271] width 546 height 25
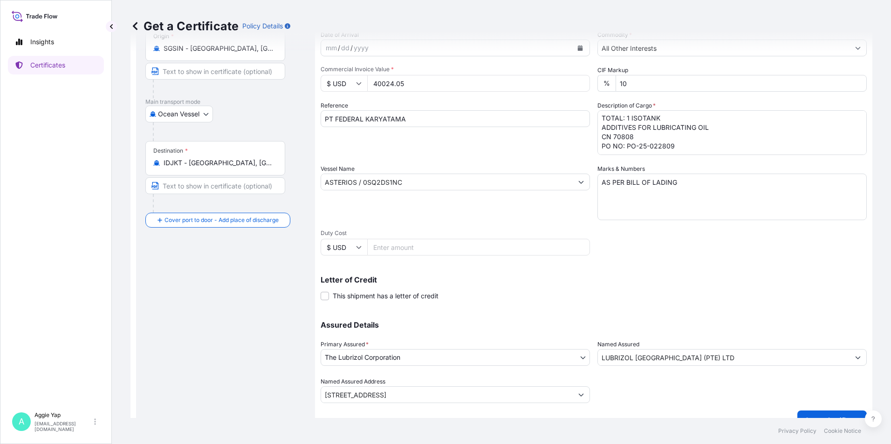
scroll to position [115, 0]
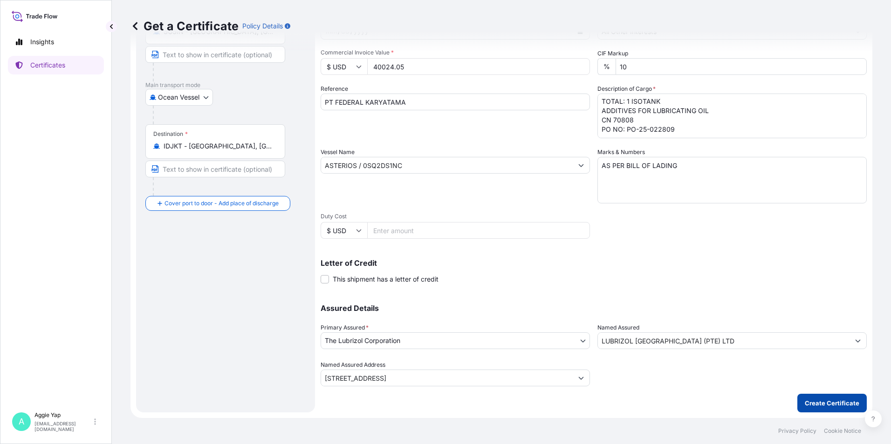
click at [824, 404] on p "Create Certificate" at bounding box center [832, 403] width 55 height 9
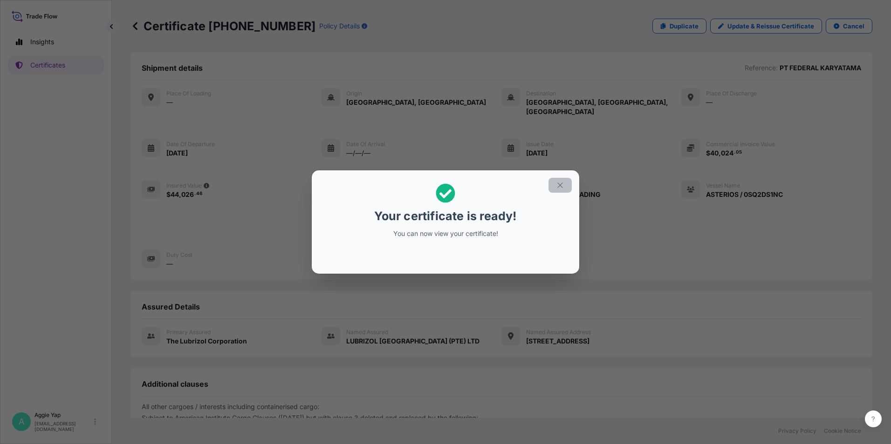
click at [561, 187] on icon "button" at bounding box center [560, 185] width 8 height 8
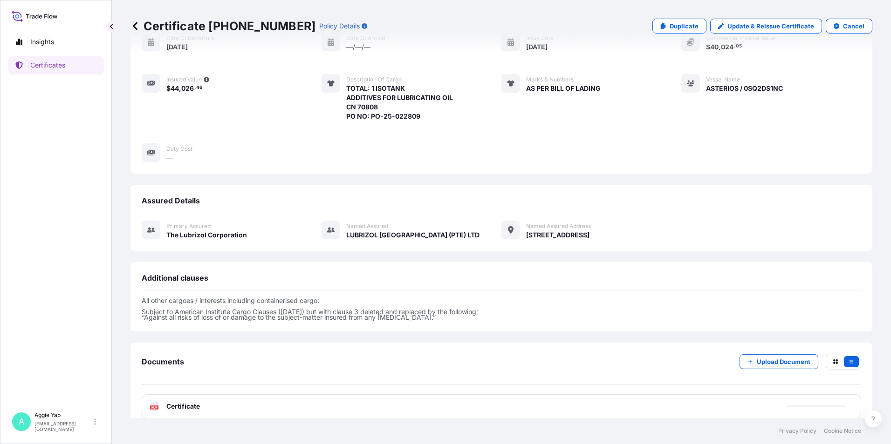
scroll to position [109, 0]
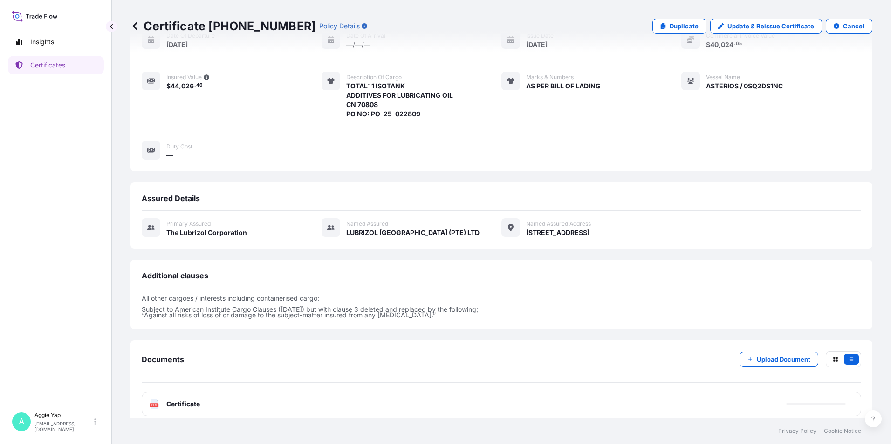
click at [239, 402] on div "PDF Certificate" at bounding box center [501, 404] width 719 height 24
click at [239, 398] on div "PDF Certificate" at bounding box center [501, 404] width 719 height 24
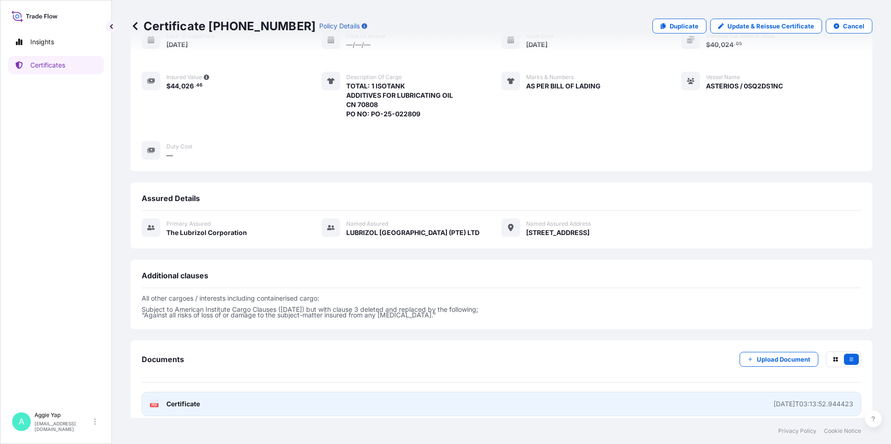
click at [246, 392] on link "PDF Certificate [DATE]T03:13:52.944423" at bounding box center [501, 404] width 719 height 24
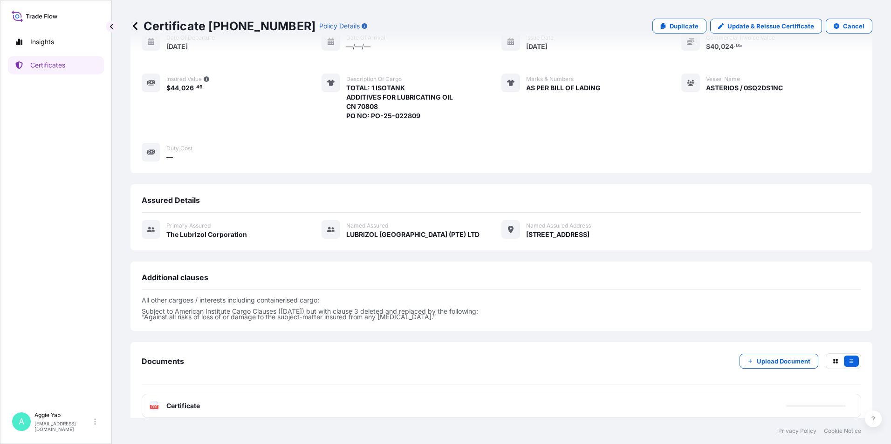
scroll to position [107, 0]
